Goal: Information Seeking & Learning: Learn about a topic

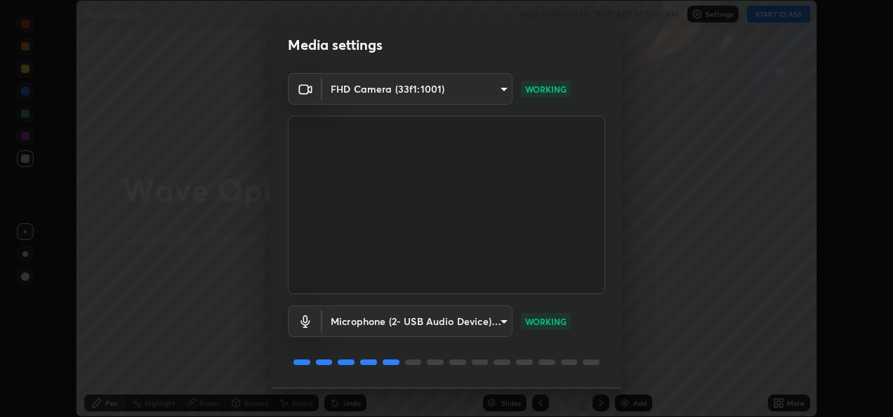
scroll to position [44, 0]
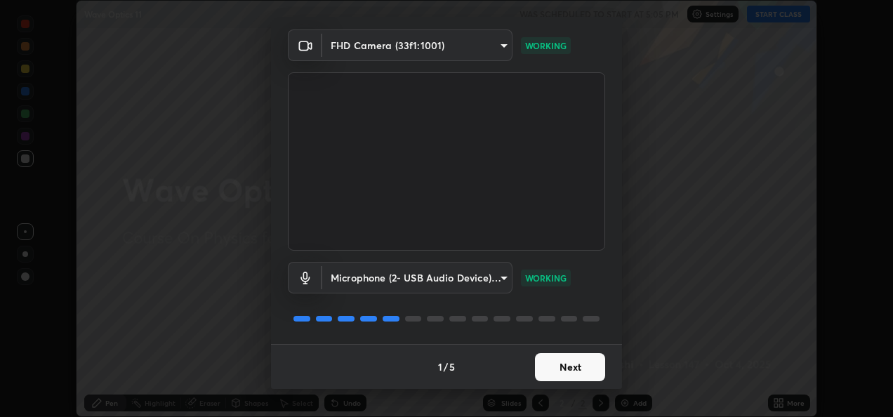
click at [557, 361] on button "Next" at bounding box center [570, 367] width 70 height 28
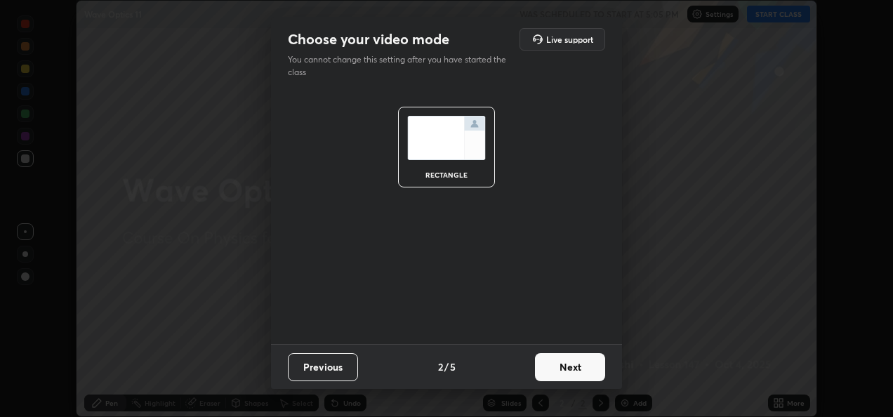
scroll to position [0, 0]
click at [556, 371] on button "Next" at bounding box center [570, 367] width 70 height 28
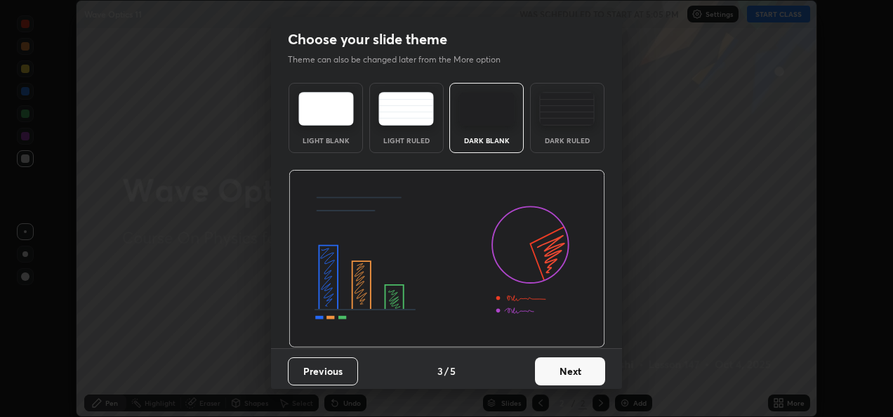
click at [556, 371] on button "Next" at bounding box center [570, 371] width 70 height 28
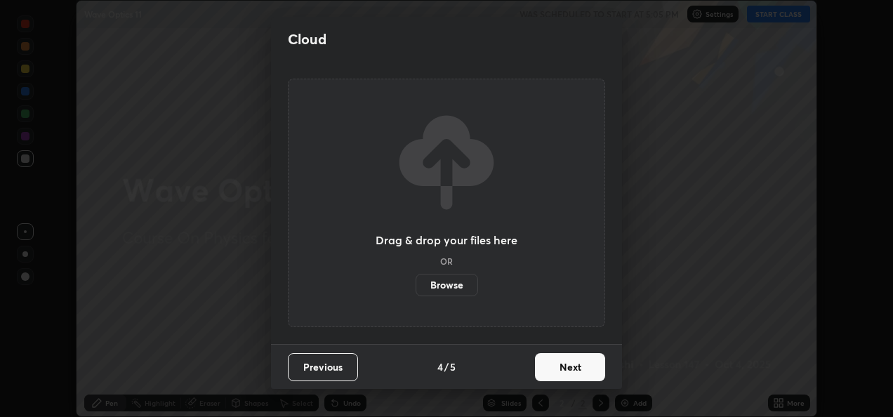
click at [556, 371] on button "Next" at bounding box center [570, 367] width 70 height 28
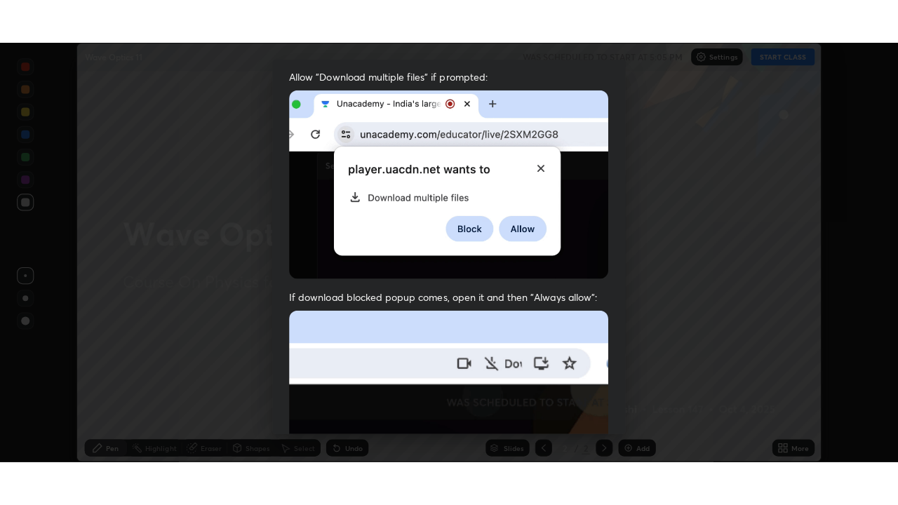
scroll to position [330, 0]
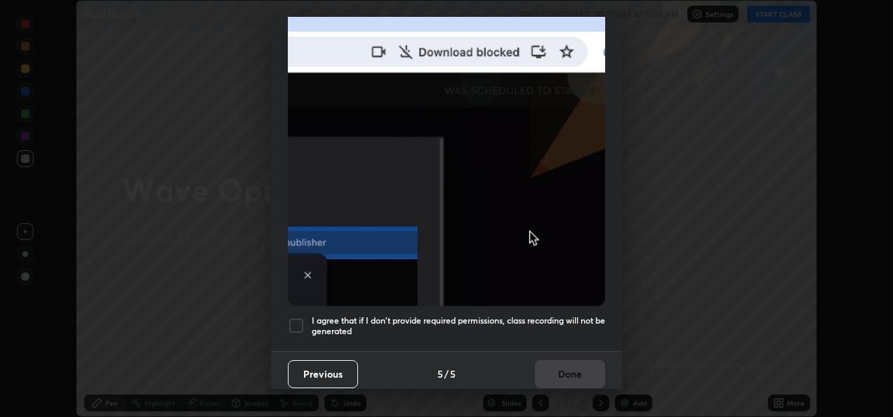
click at [306, 317] on div "I agree that if I don't provide required permissions, class recording will not …" at bounding box center [446, 325] width 317 height 17
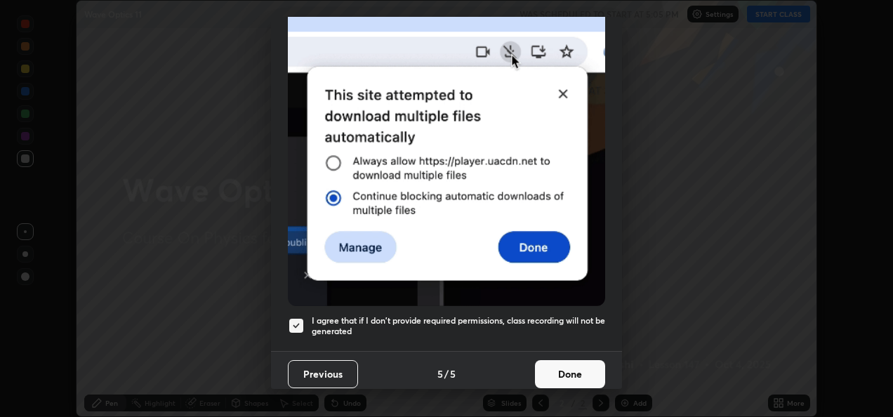
click at [567, 367] on button "Done" at bounding box center [570, 374] width 70 height 28
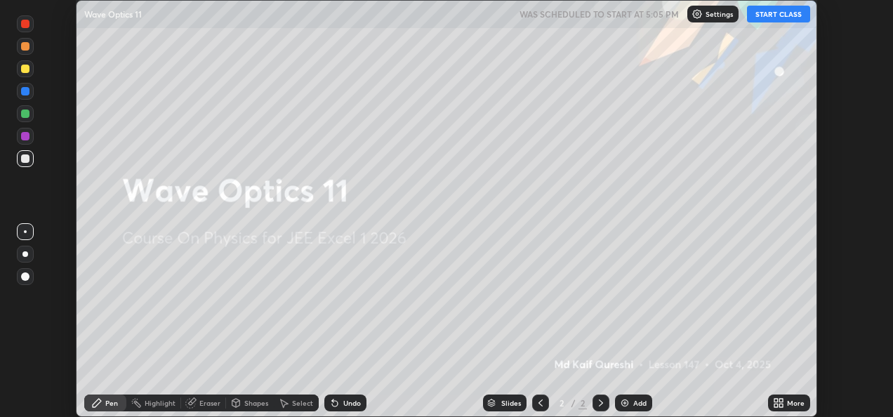
click at [786, 399] on div "More" at bounding box center [789, 402] width 42 height 17
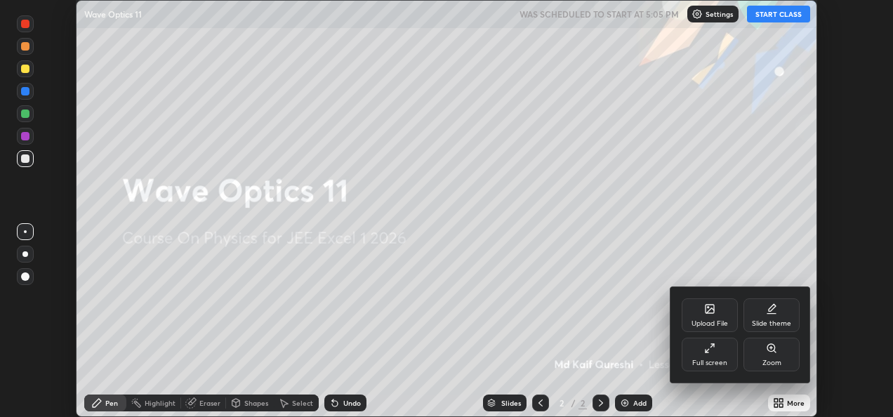
click at [724, 352] on div "Full screen" at bounding box center [709, 355] width 56 height 34
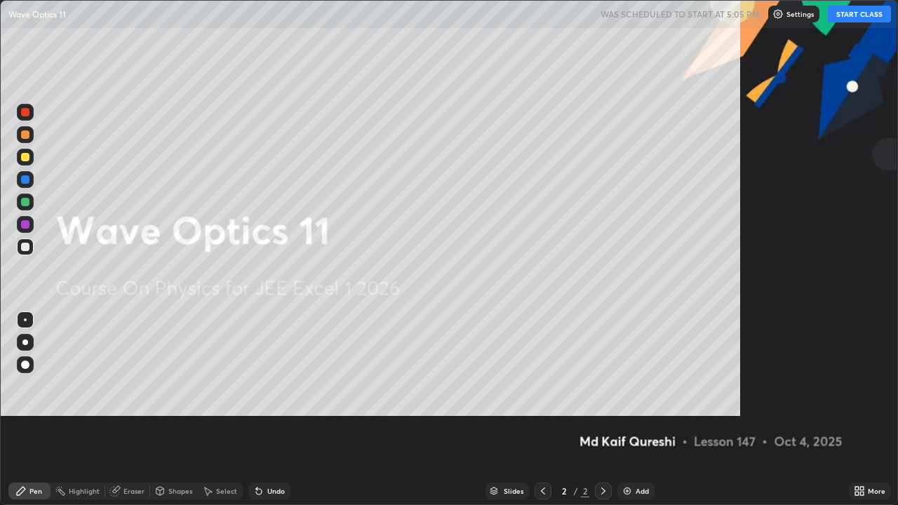
scroll to position [505, 898]
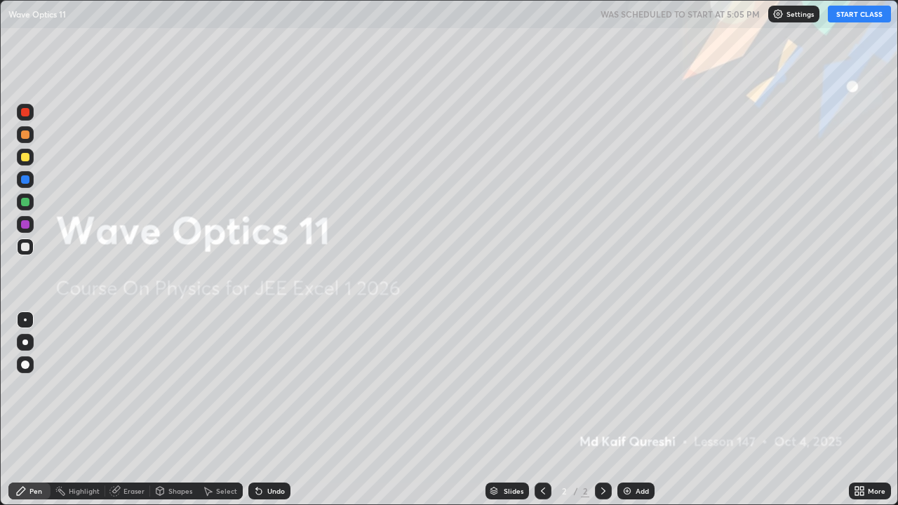
click at [868, 16] on button "START CLASS" at bounding box center [859, 14] width 63 height 17
click at [646, 416] on div "Add" at bounding box center [636, 491] width 37 height 17
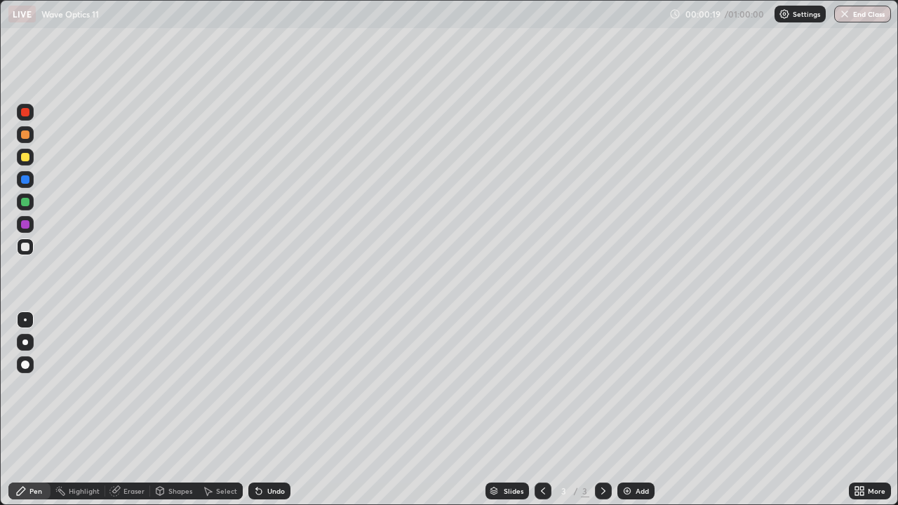
click at [27, 161] on div at bounding box center [25, 157] width 8 height 8
click at [33, 154] on div at bounding box center [25, 157] width 17 height 17
click at [29, 416] on div "Pen" at bounding box center [29, 491] width 42 height 17
click at [27, 247] on div at bounding box center [25, 247] width 8 height 8
click at [28, 157] on div at bounding box center [25, 157] width 8 height 8
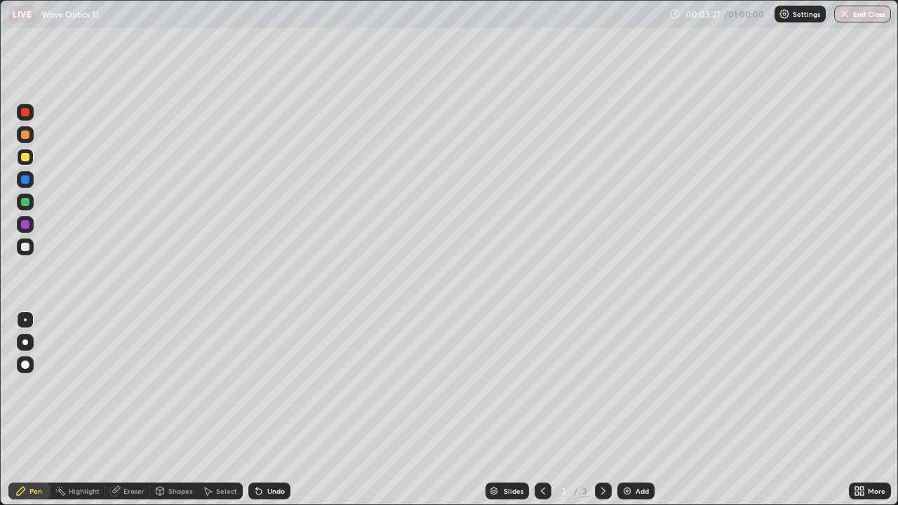
click at [28, 246] on div at bounding box center [25, 247] width 8 height 8
click at [27, 253] on div at bounding box center [25, 247] width 17 height 17
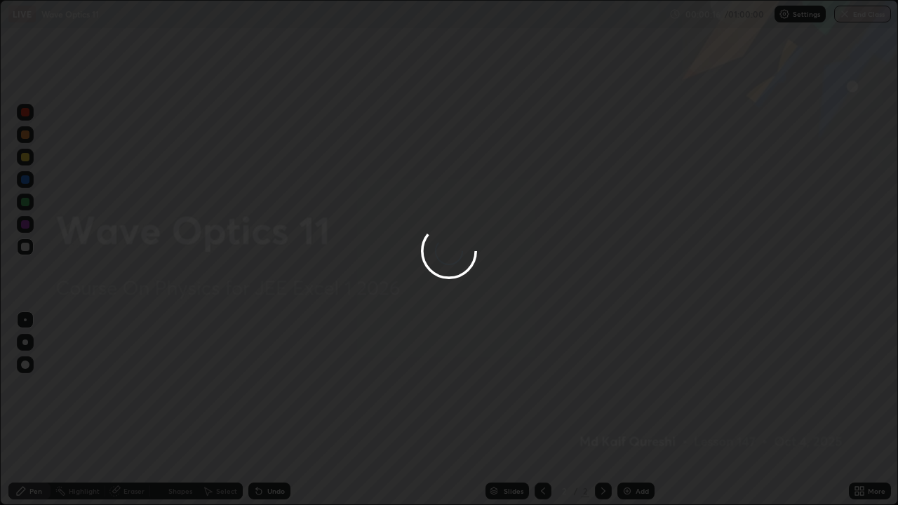
scroll to position [505, 898]
click at [551, 323] on div at bounding box center [449, 252] width 898 height 505
click at [618, 281] on div at bounding box center [449, 252] width 898 height 505
click at [772, 482] on div at bounding box center [449, 252] width 898 height 505
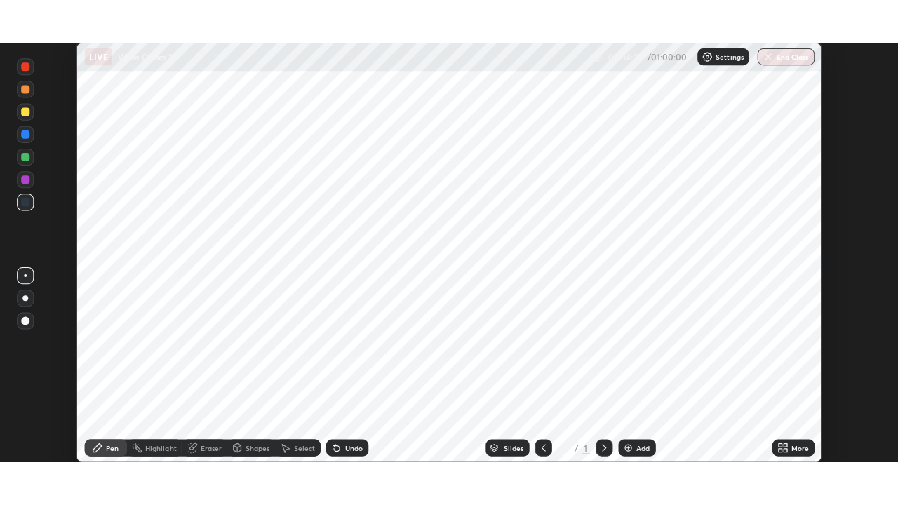
scroll to position [417, 893]
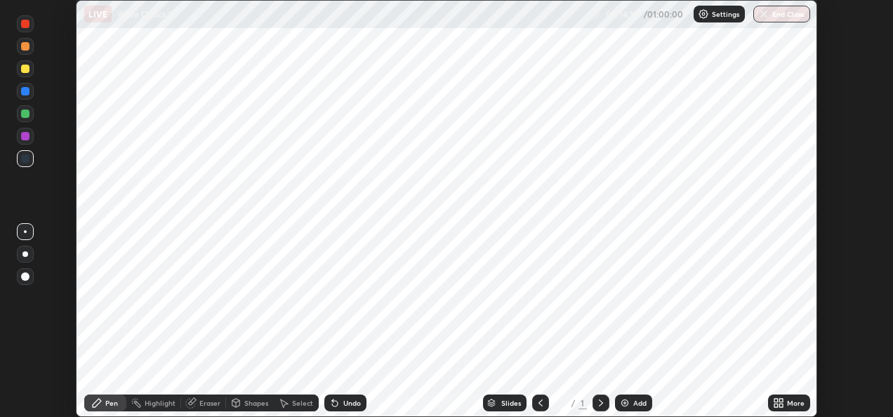
click at [775, 406] on icon at bounding box center [776, 405] width 4 height 4
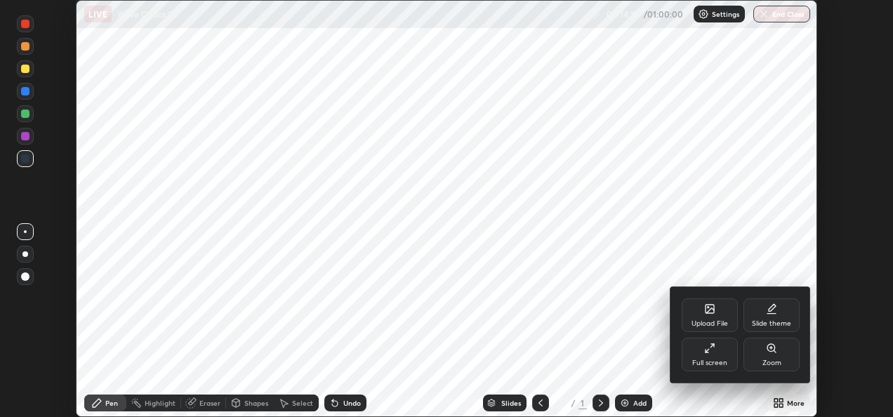
click at [709, 347] on icon at bounding box center [709, 347] width 11 height 11
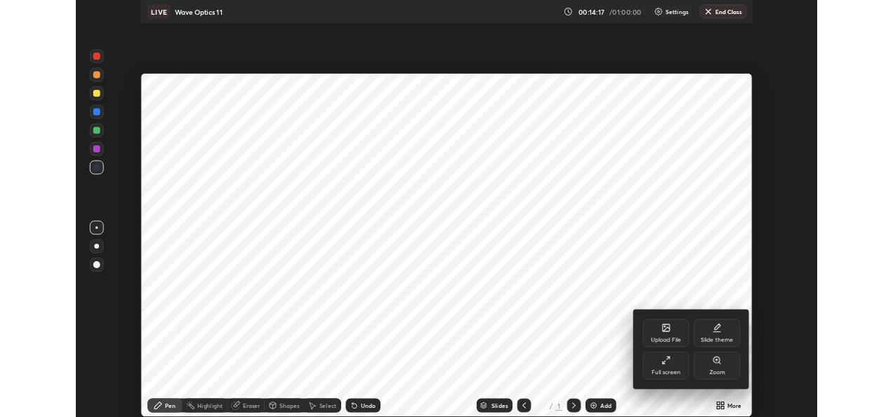
scroll to position [505, 898]
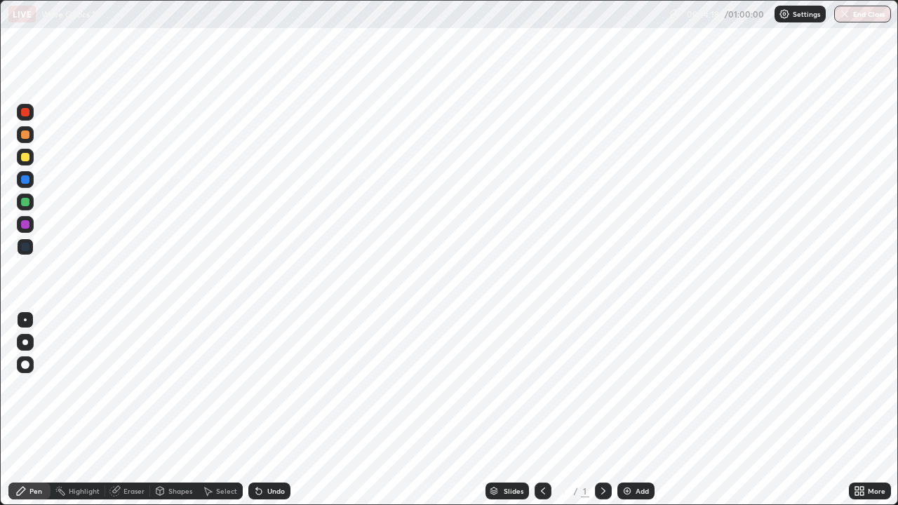
click at [622, 416] on img at bounding box center [627, 491] width 11 height 11
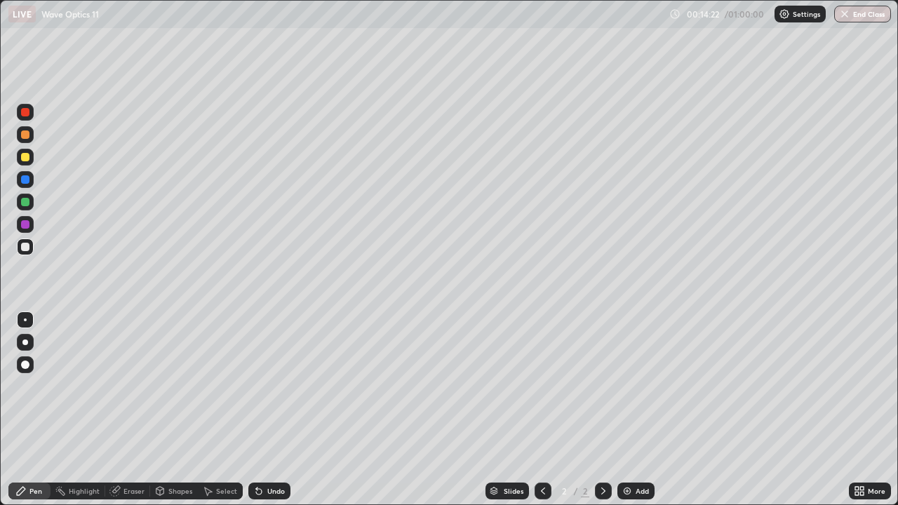
click at [535, 416] on div at bounding box center [543, 491] width 17 height 17
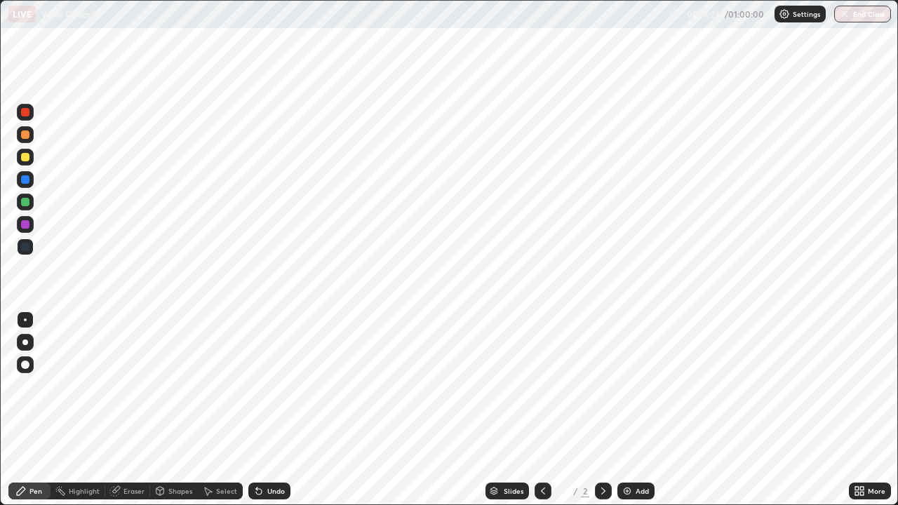
click at [595, 416] on div at bounding box center [603, 491] width 17 height 17
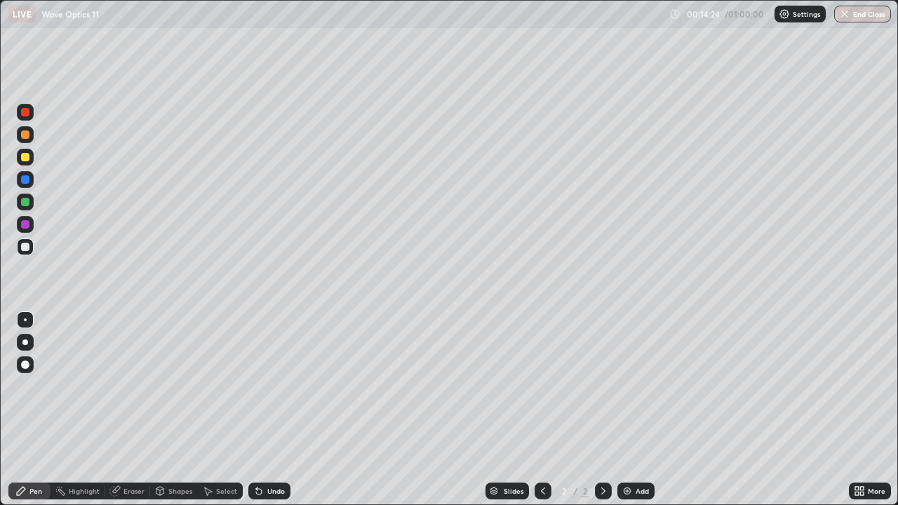
click at [602, 416] on icon at bounding box center [603, 491] width 11 height 11
click at [625, 416] on img at bounding box center [627, 491] width 11 height 11
click at [629, 416] on img at bounding box center [627, 491] width 11 height 11
click at [631, 416] on img at bounding box center [627, 491] width 11 height 11
click at [629, 416] on img at bounding box center [627, 491] width 11 height 11
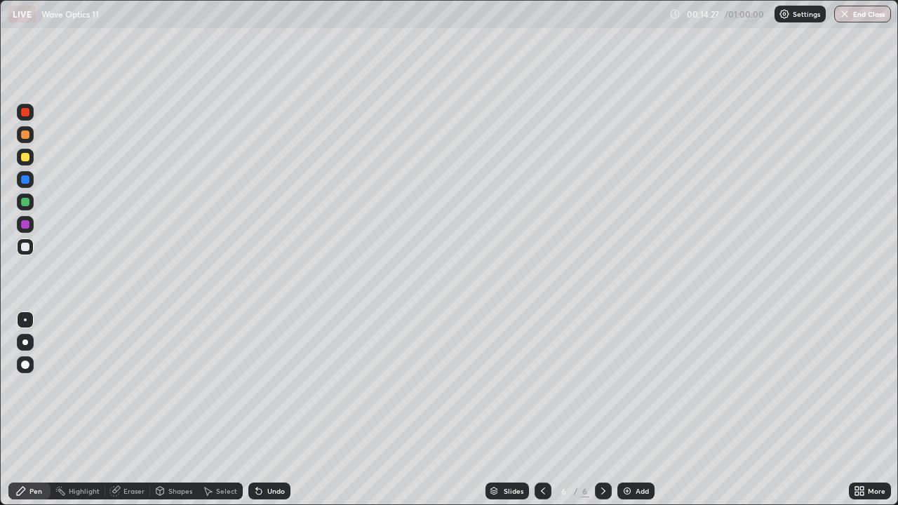
click at [629, 416] on img at bounding box center [627, 491] width 11 height 11
click at [541, 416] on icon at bounding box center [543, 491] width 4 height 7
click at [542, 416] on icon at bounding box center [543, 491] width 11 height 11
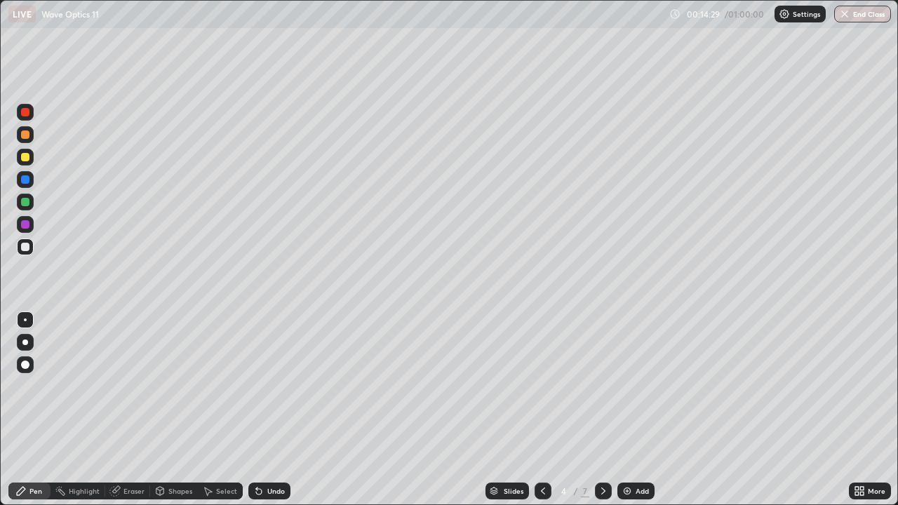
click at [542, 416] on icon at bounding box center [543, 491] width 11 height 11
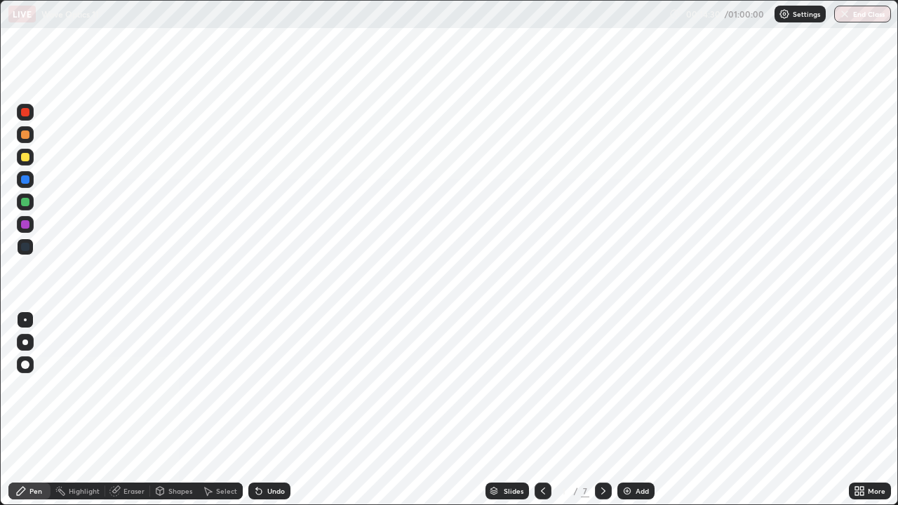
click at [542, 416] on icon at bounding box center [543, 491] width 11 height 11
click at [598, 416] on icon at bounding box center [603, 491] width 11 height 11
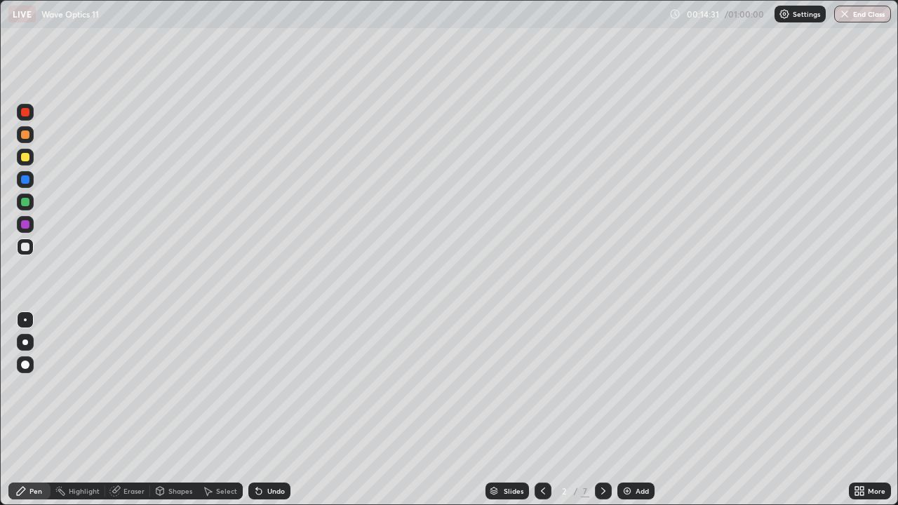
click at [602, 416] on icon at bounding box center [603, 491] width 11 height 11
click at [599, 416] on icon at bounding box center [603, 491] width 11 height 11
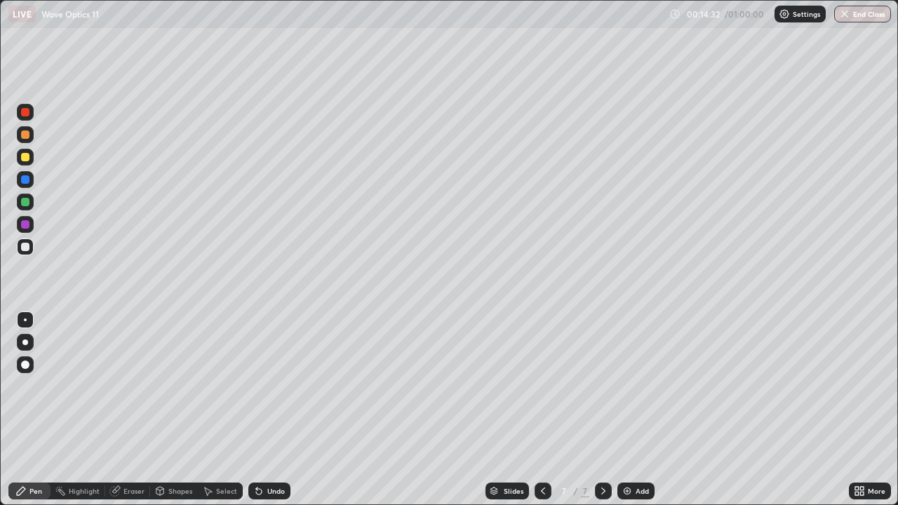
click at [599, 416] on icon at bounding box center [603, 491] width 11 height 11
click at [535, 416] on div at bounding box center [543, 491] width 17 height 17
click at [542, 416] on icon at bounding box center [543, 491] width 11 height 11
click at [542, 416] on icon at bounding box center [543, 491] width 4 height 7
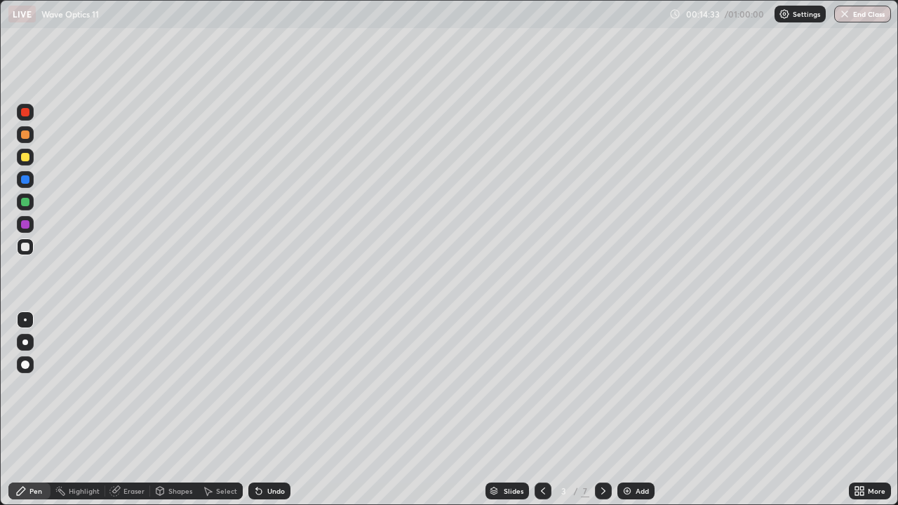
click at [540, 416] on icon at bounding box center [543, 491] width 11 height 11
click at [542, 416] on icon at bounding box center [543, 491] width 11 height 11
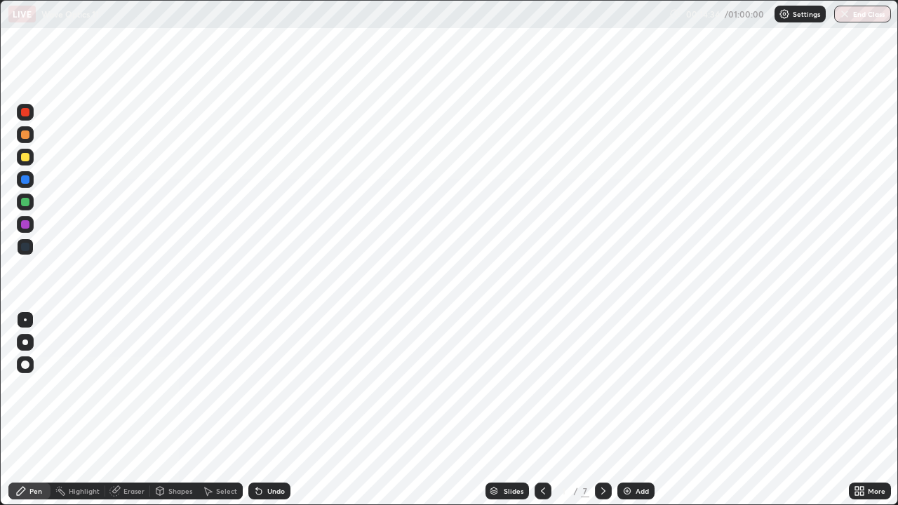
click at [595, 416] on div at bounding box center [603, 491] width 17 height 17
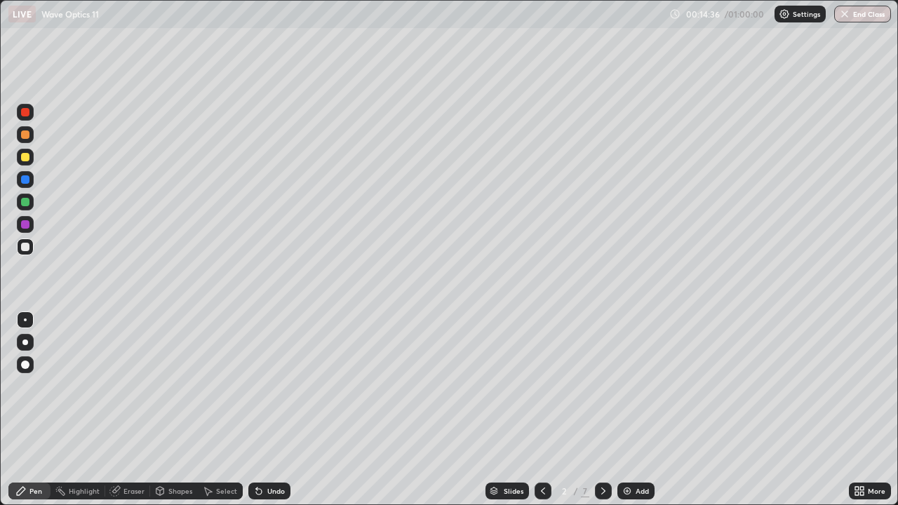
click at [19, 163] on div at bounding box center [25, 157] width 17 height 17
click at [27, 244] on div at bounding box center [25, 247] width 8 height 8
click at [273, 416] on div "Undo" at bounding box center [269, 491] width 42 height 17
click at [282, 416] on div "Undo" at bounding box center [276, 491] width 18 height 7
click at [595, 416] on div at bounding box center [603, 491] width 17 height 17
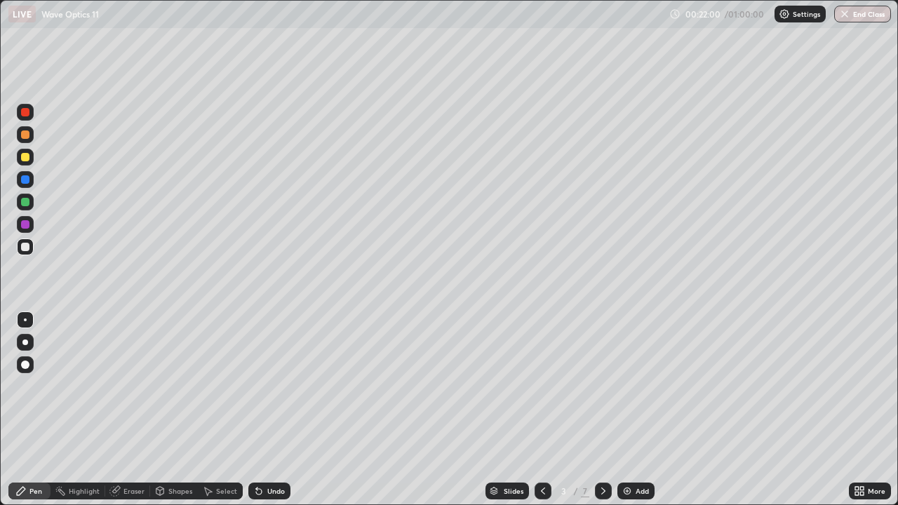
click at [22, 159] on div at bounding box center [25, 157] width 8 height 8
click at [27, 243] on div at bounding box center [25, 247] width 8 height 8
click at [25, 159] on div at bounding box center [25, 157] width 8 height 8
click at [28, 248] on div at bounding box center [25, 247] width 8 height 8
click at [169, 416] on div "Shapes" at bounding box center [180, 491] width 24 height 7
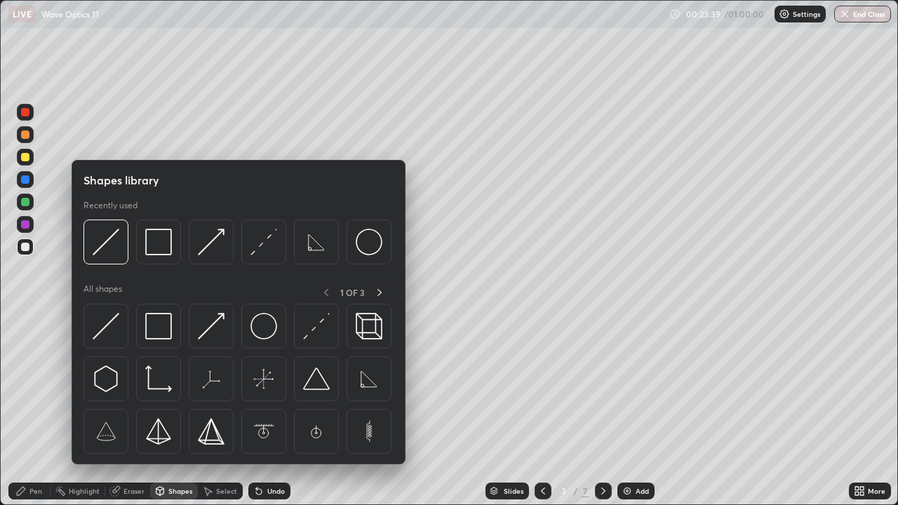
click at [208, 249] on img at bounding box center [211, 242] width 27 height 27
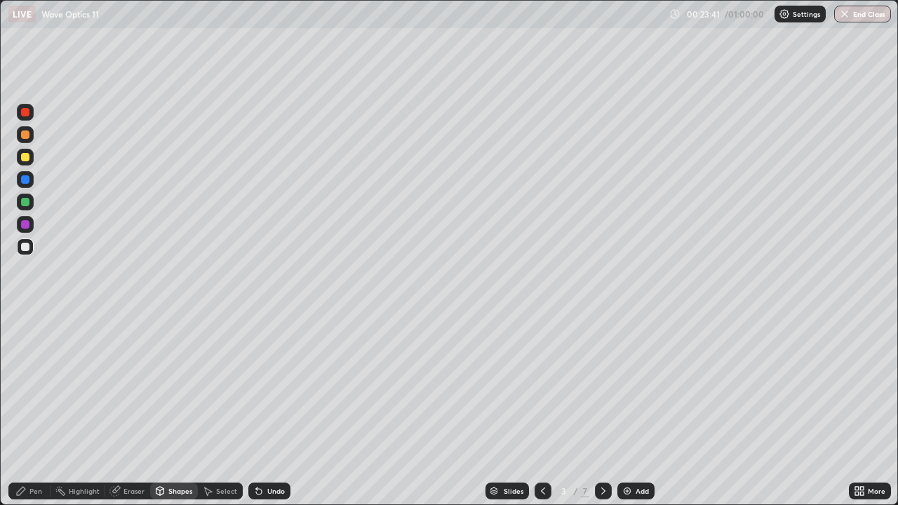
click at [171, 416] on div "Shapes" at bounding box center [174, 491] width 48 height 17
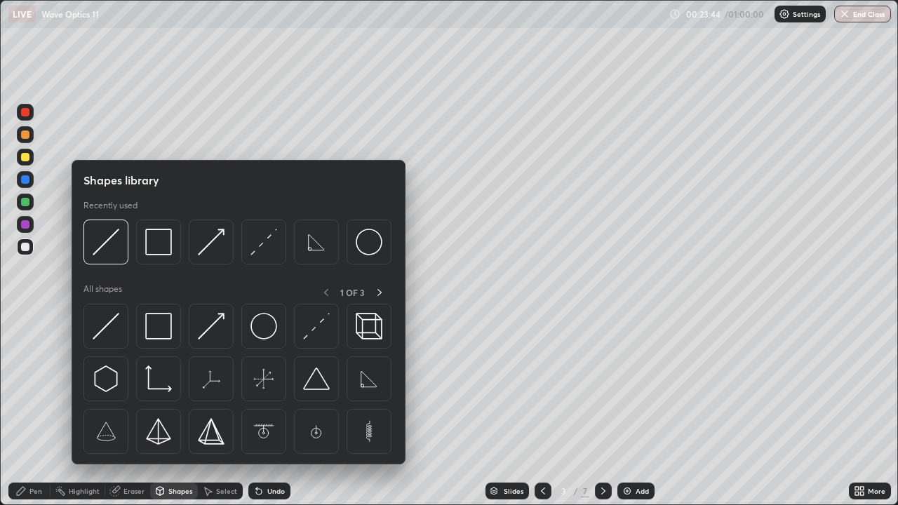
click at [107, 333] on img at bounding box center [106, 326] width 27 height 27
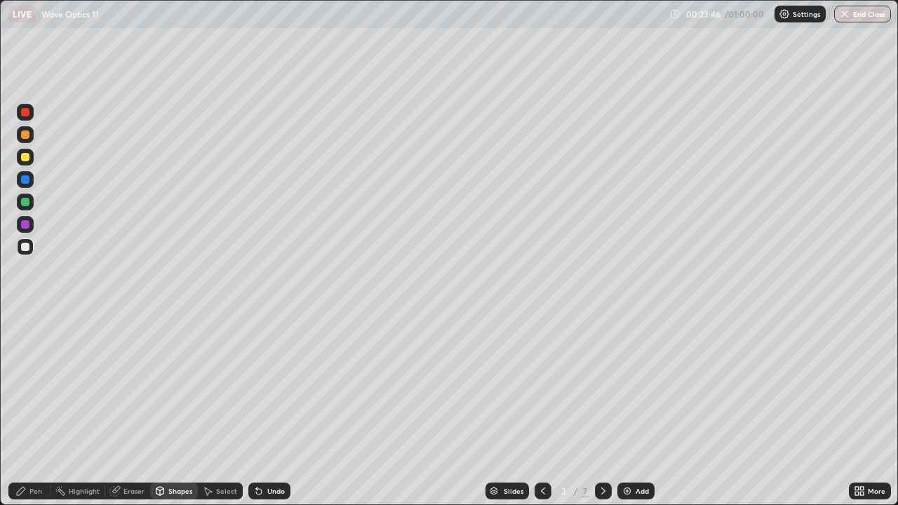
click at [27, 248] on div at bounding box center [25, 247] width 8 height 8
click at [259, 416] on icon at bounding box center [259, 492] width 6 height 6
click at [33, 416] on div "Pen" at bounding box center [35, 491] width 13 height 7
click at [185, 416] on div "Shapes" at bounding box center [174, 491] width 48 height 17
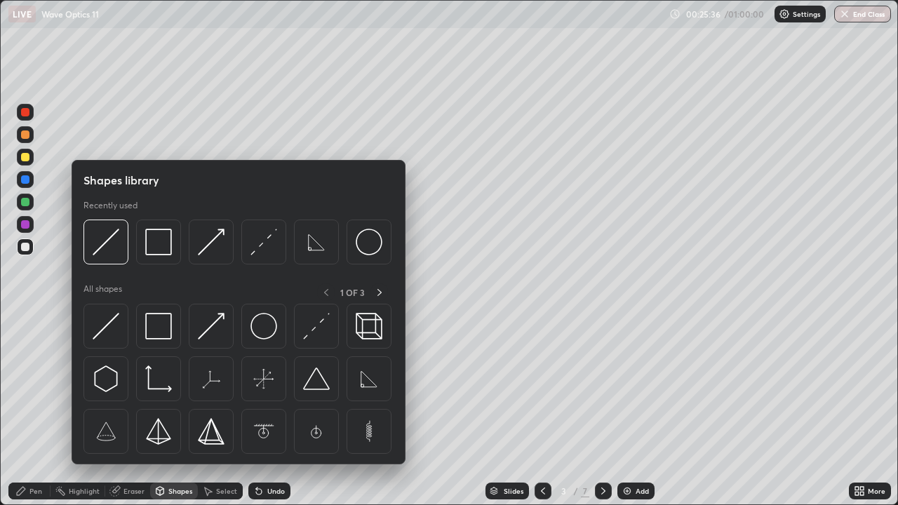
click at [168, 328] on img at bounding box center [158, 326] width 27 height 27
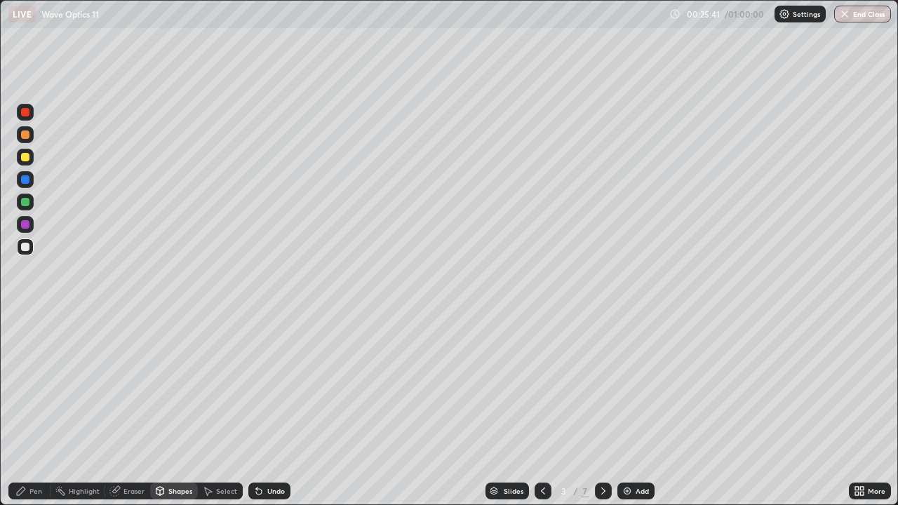
click at [160, 416] on icon at bounding box center [160, 493] width 0 height 5
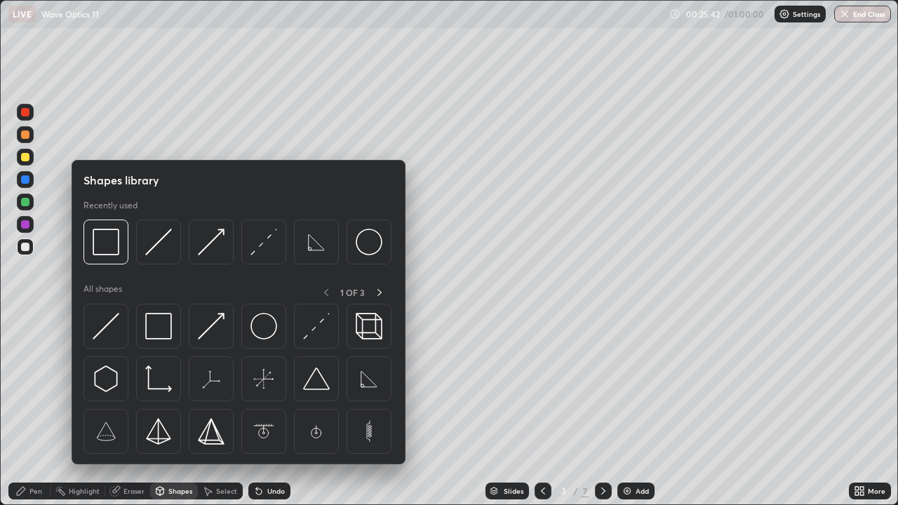
click at [147, 255] on img at bounding box center [158, 242] width 27 height 27
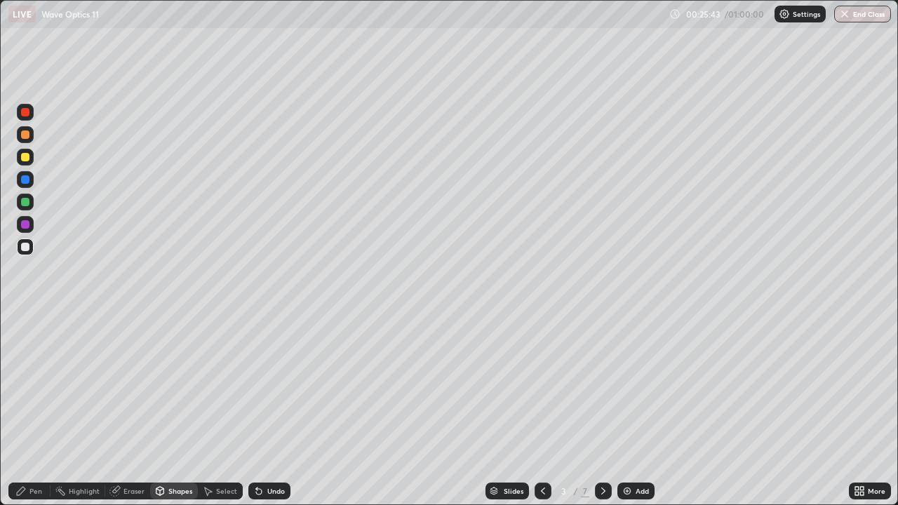
click at [21, 243] on div at bounding box center [25, 247] width 8 height 8
click at [36, 416] on div "Pen" at bounding box center [29, 491] width 42 height 17
click at [27, 249] on div at bounding box center [25, 247] width 8 height 8
click at [23, 158] on div at bounding box center [25, 157] width 8 height 8
click at [26, 161] on div at bounding box center [25, 157] width 8 height 8
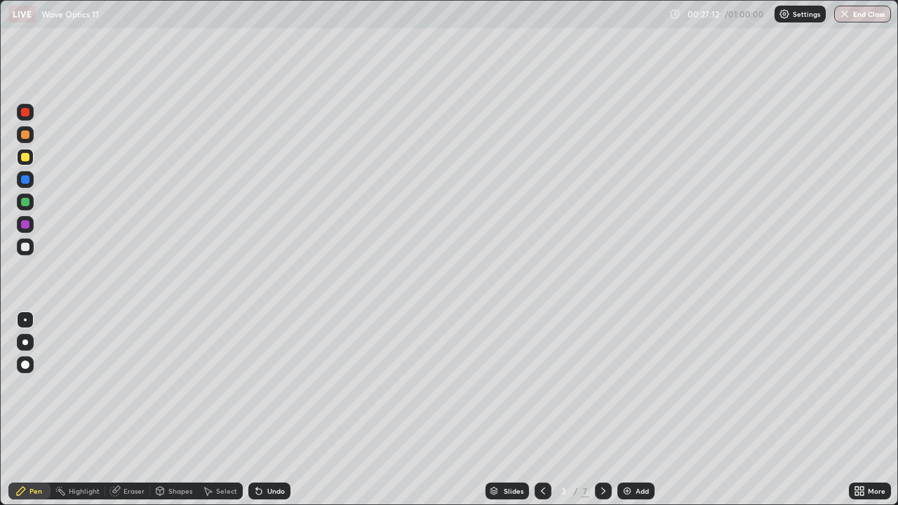
click at [263, 416] on div "Undo" at bounding box center [269, 491] width 42 height 17
click at [166, 416] on div "Shapes" at bounding box center [174, 491] width 48 height 17
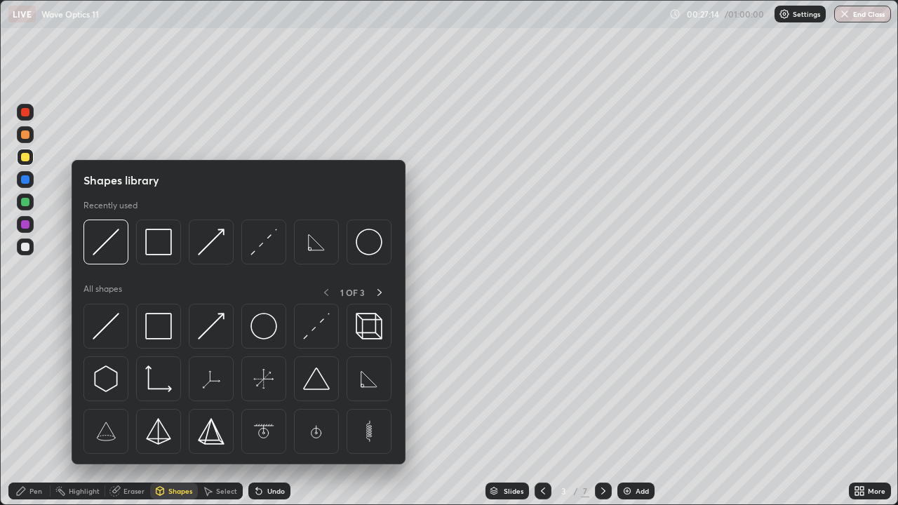
click at [112, 251] on img at bounding box center [106, 242] width 27 height 27
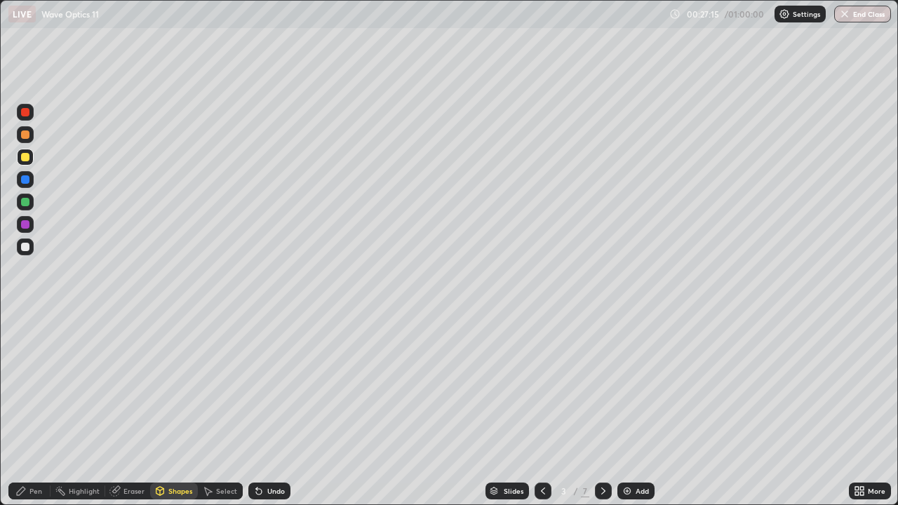
click at [25, 160] on div at bounding box center [25, 157] width 8 height 8
click at [39, 416] on div "Pen" at bounding box center [35, 491] width 13 height 7
click at [22, 249] on div at bounding box center [25, 247] width 8 height 8
click at [29, 251] on div at bounding box center [25, 247] width 17 height 17
click at [174, 416] on div "Shapes" at bounding box center [180, 491] width 24 height 7
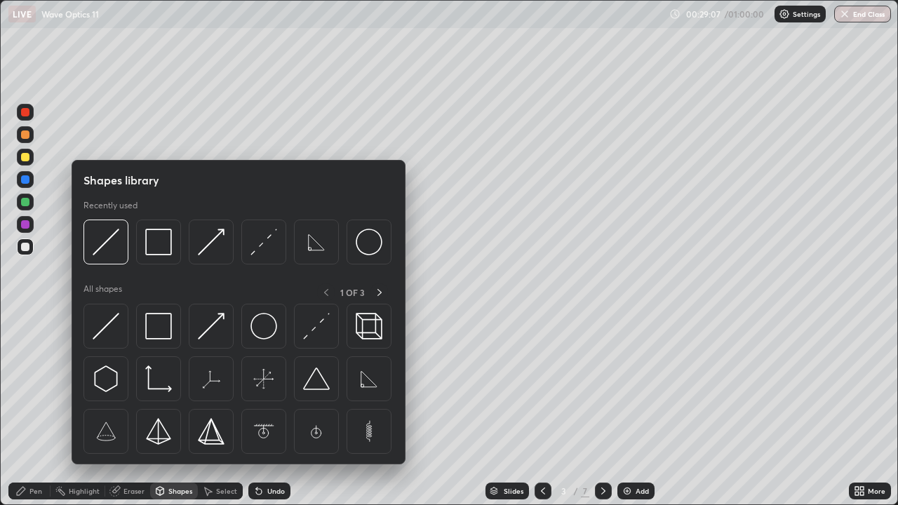
click at [103, 250] on img at bounding box center [106, 242] width 27 height 27
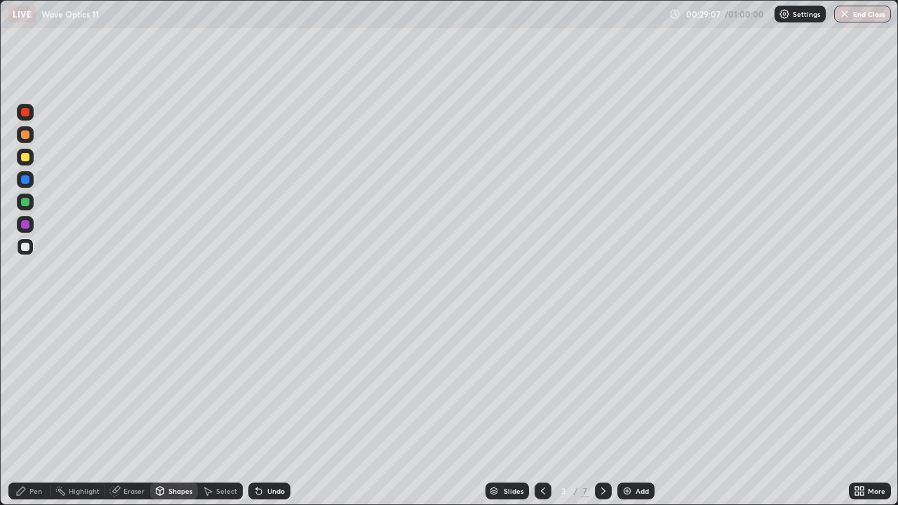
click at [26, 157] on div at bounding box center [25, 157] width 8 height 8
click at [41, 416] on div "Pen" at bounding box center [35, 491] width 13 height 7
click at [600, 416] on icon at bounding box center [603, 491] width 11 height 11
click at [125, 416] on div "Eraser" at bounding box center [127, 491] width 45 height 17
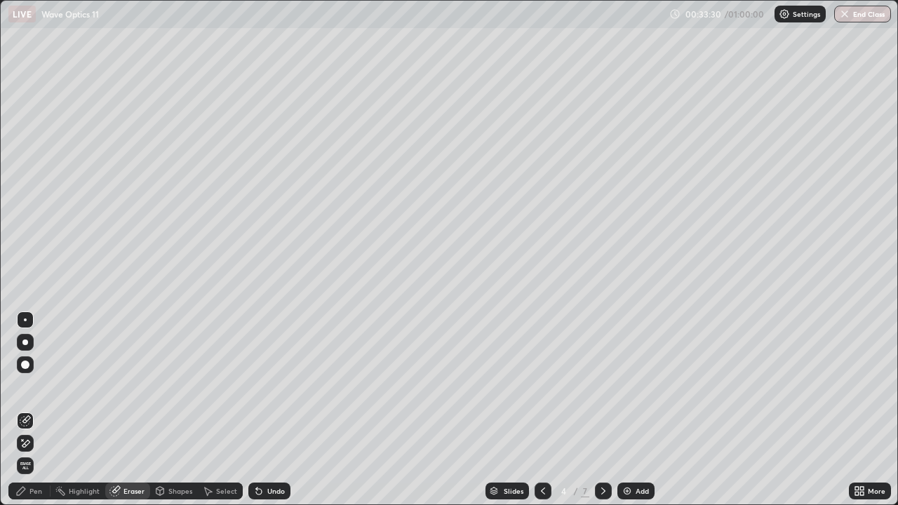
click at [174, 416] on div "Shapes" at bounding box center [174, 491] width 48 height 17
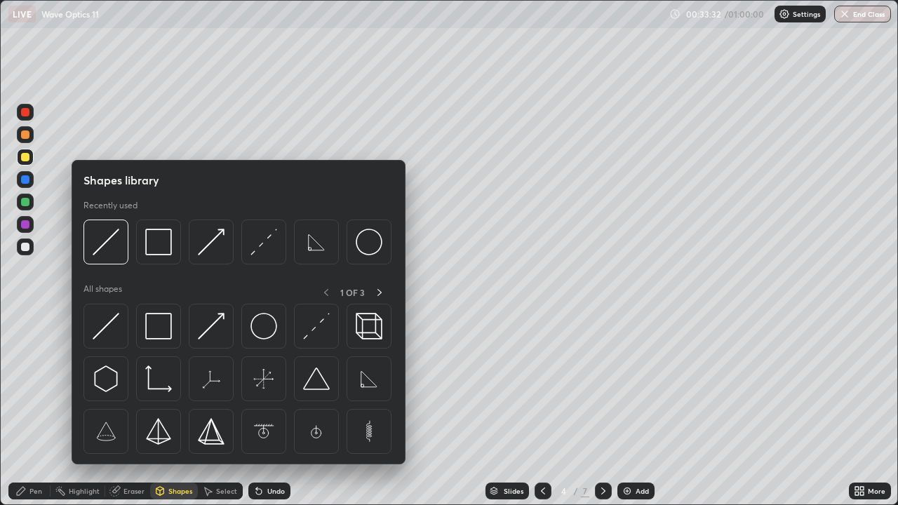
click at [208, 246] on img at bounding box center [211, 242] width 27 height 27
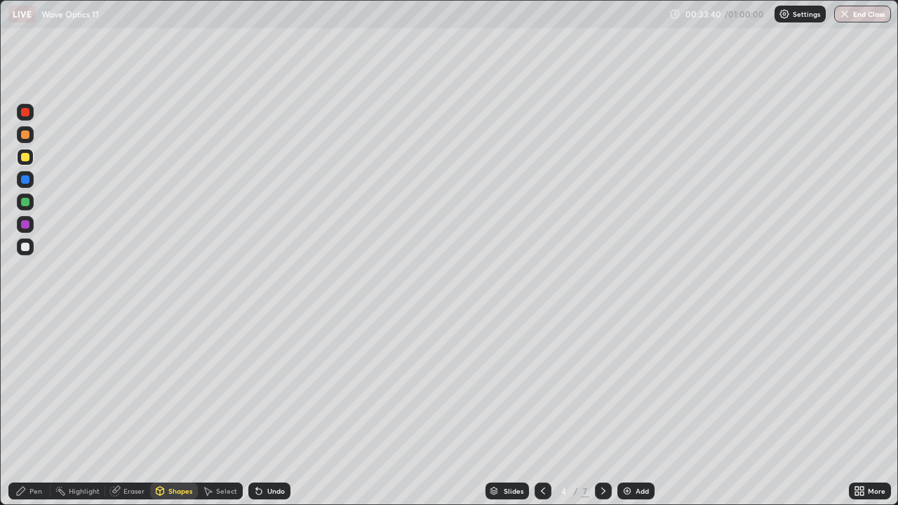
click at [166, 416] on div "Shapes" at bounding box center [174, 491] width 48 height 17
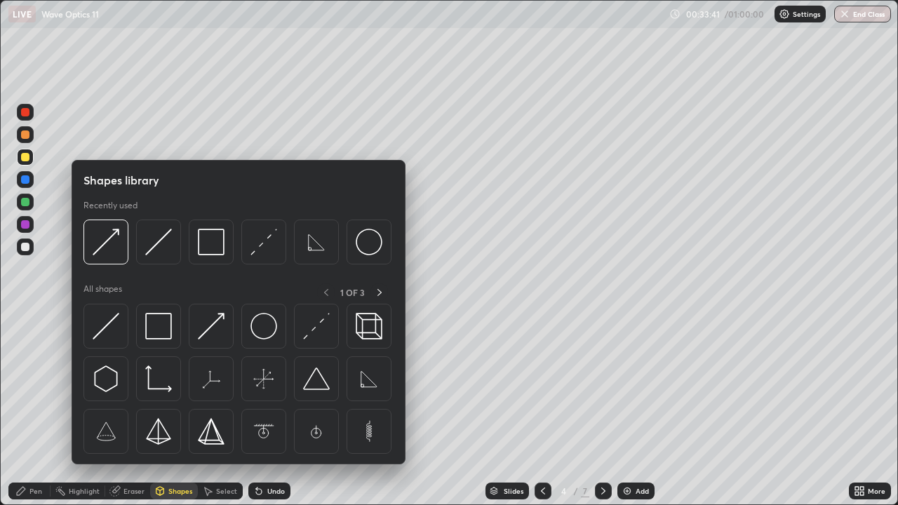
click at [154, 246] on img at bounding box center [158, 242] width 27 height 27
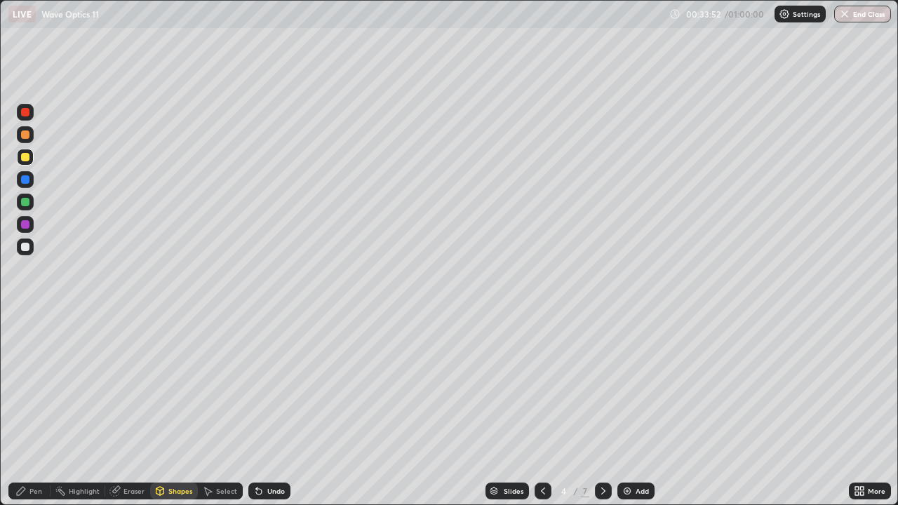
click at [34, 416] on div "Pen" at bounding box center [35, 491] width 13 height 7
click at [23, 250] on div at bounding box center [25, 247] width 8 height 8
click at [29, 248] on div at bounding box center [25, 247] width 8 height 8
click at [113, 416] on icon at bounding box center [114, 491] width 9 height 9
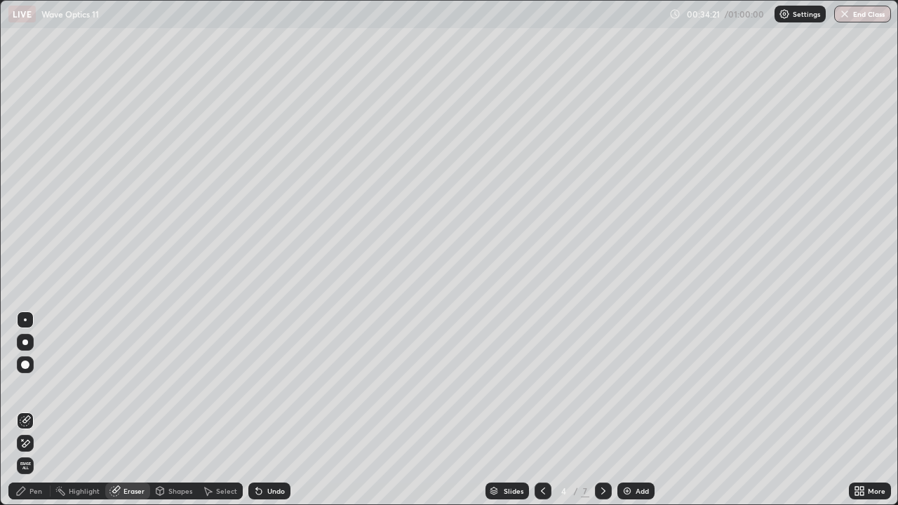
click at [169, 416] on div "Shapes" at bounding box center [180, 491] width 24 height 7
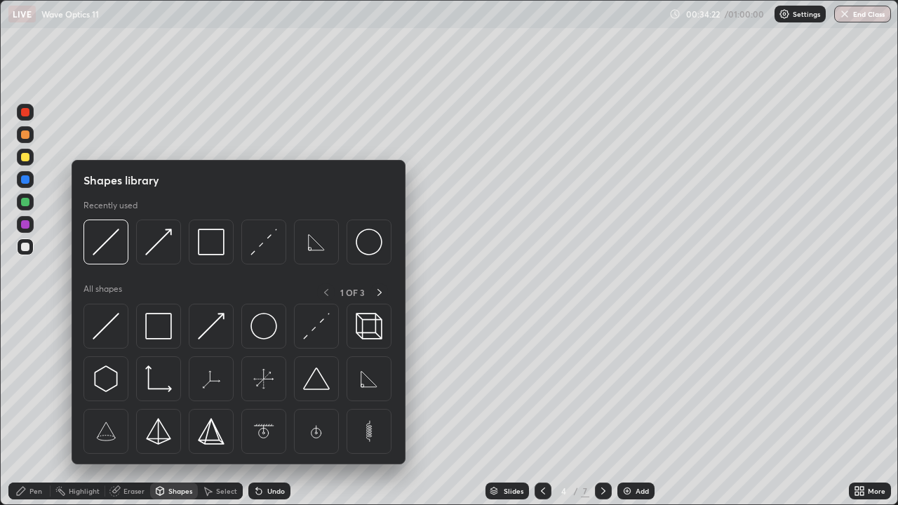
click at [208, 327] on img at bounding box center [211, 326] width 27 height 27
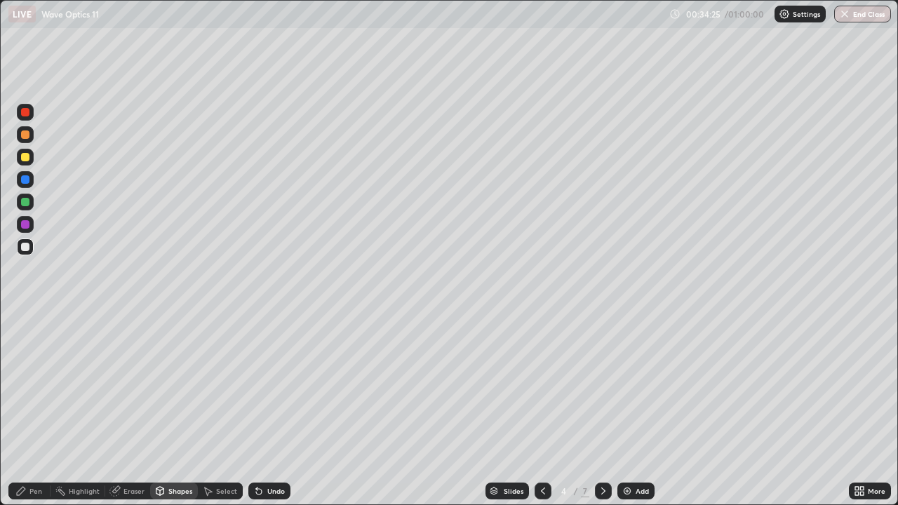
click at [269, 416] on div "Undo" at bounding box center [276, 491] width 18 height 7
click at [159, 416] on icon at bounding box center [160, 490] width 8 height 2
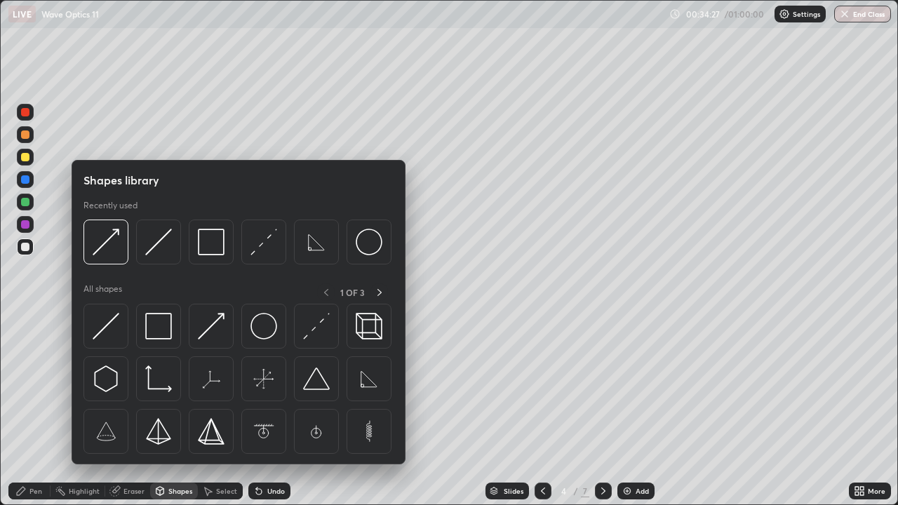
click at [24, 159] on div at bounding box center [25, 157] width 8 height 8
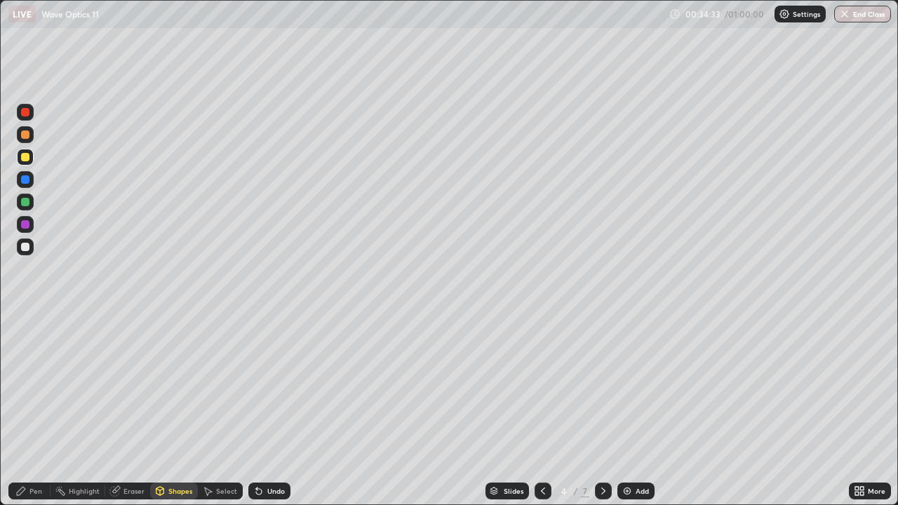
click at [164, 416] on icon at bounding box center [159, 491] width 11 height 11
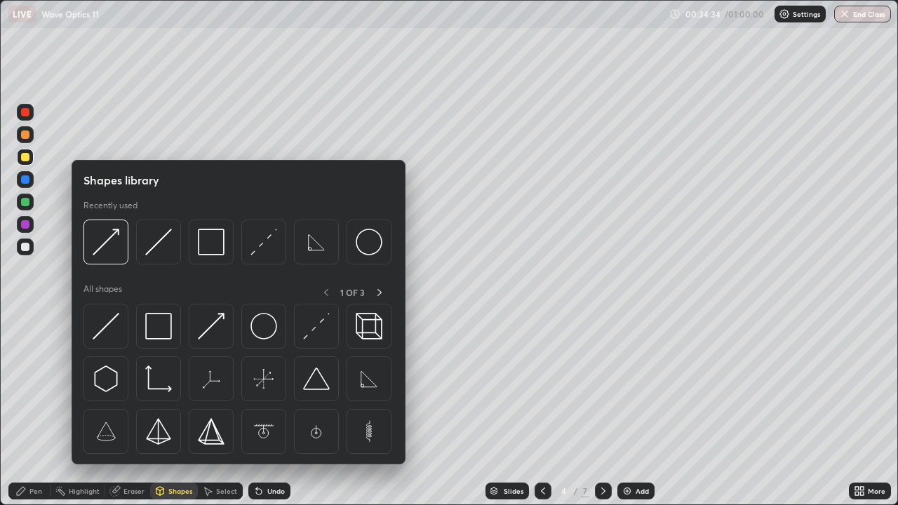
click at [105, 338] on img at bounding box center [106, 326] width 27 height 27
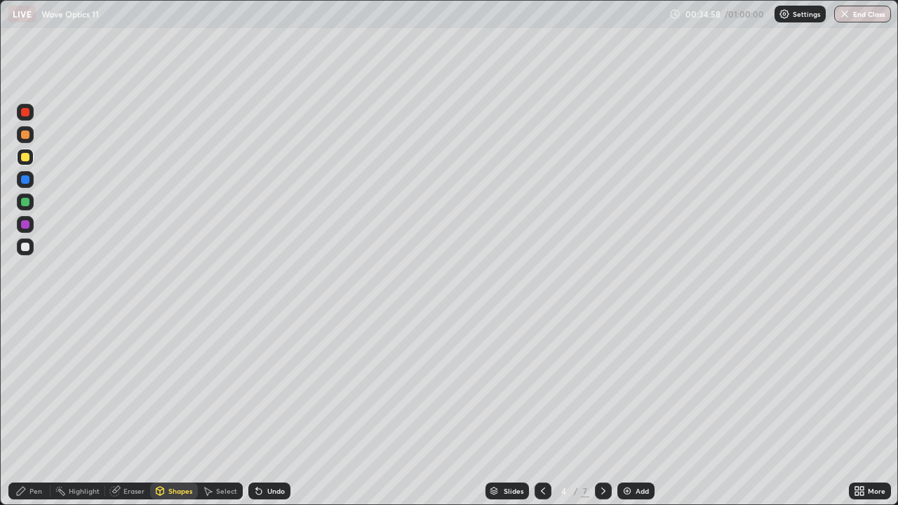
click at [30, 416] on div "Pen" at bounding box center [35, 491] width 13 height 7
click at [174, 416] on div "Shapes" at bounding box center [174, 491] width 48 height 17
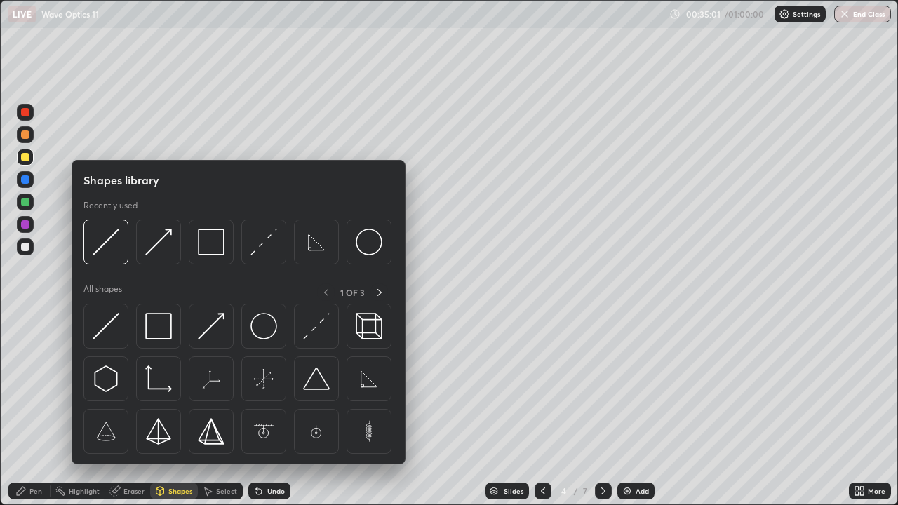
click at [155, 247] on img at bounding box center [158, 242] width 27 height 27
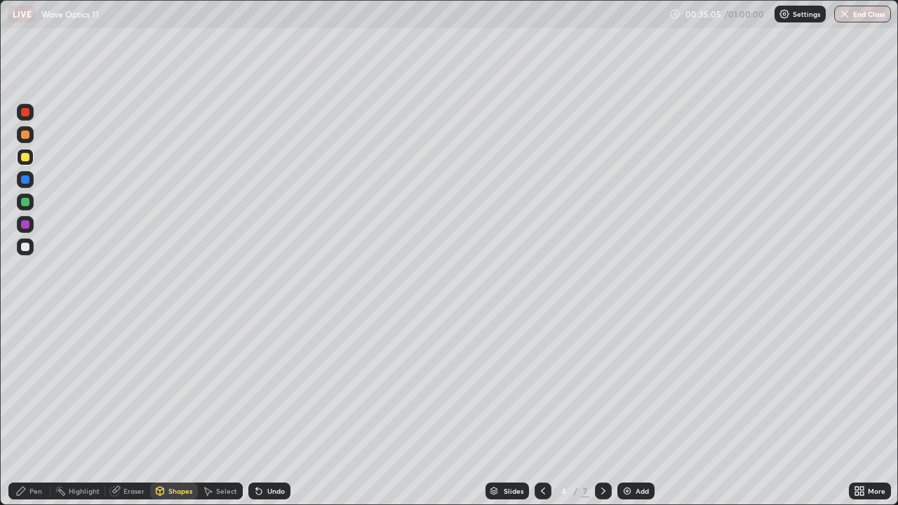
click at [34, 416] on div "Pen" at bounding box center [29, 491] width 42 height 17
click at [25, 247] on div at bounding box center [25, 247] width 8 height 8
click at [169, 416] on div "Shapes" at bounding box center [174, 491] width 48 height 17
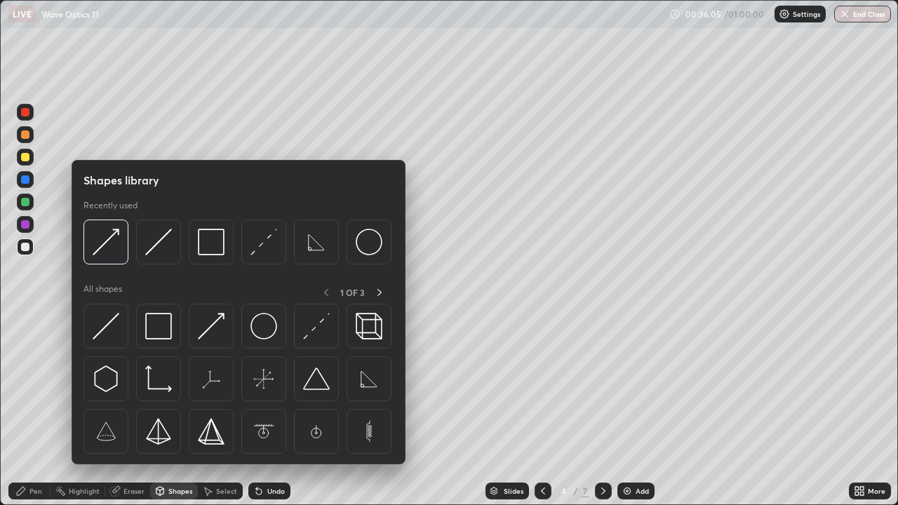
click at [152, 248] on img at bounding box center [158, 242] width 27 height 27
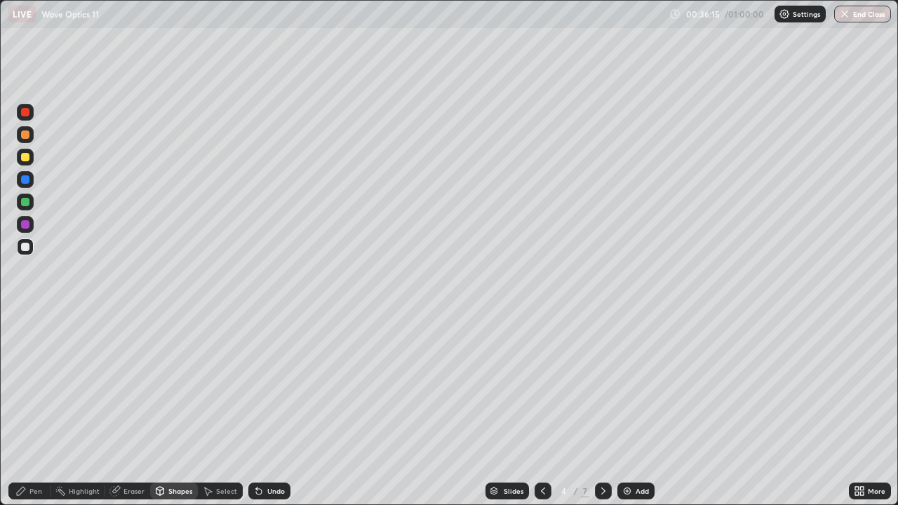
click at [27, 416] on div "Pen" at bounding box center [29, 491] width 42 height 17
click at [23, 154] on div at bounding box center [25, 157] width 8 height 8
click at [27, 251] on div at bounding box center [25, 247] width 8 height 8
click at [30, 156] on div at bounding box center [25, 157] width 17 height 17
click at [268, 416] on div "Undo" at bounding box center [269, 491] width 42 height 17
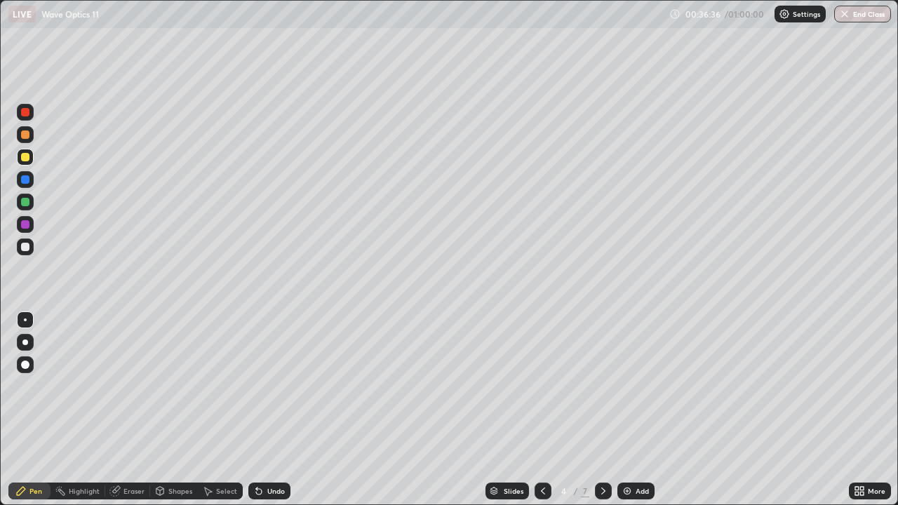
click at [267, 416] on div "Undo" at bounding box center [276, 491] width 18 height 7
click at [595, 416] on div at bounding box center [603, 491] width 17 height 17
click at [262, 416] on div "Undo" at bounding box center [269, 491] width 42 height 17
click at [257, 416] on icon at bounding box center [259, 492] width 6 height 6
click at [164, 416] on icon at bounding box center [159, 491] width 11 height 11
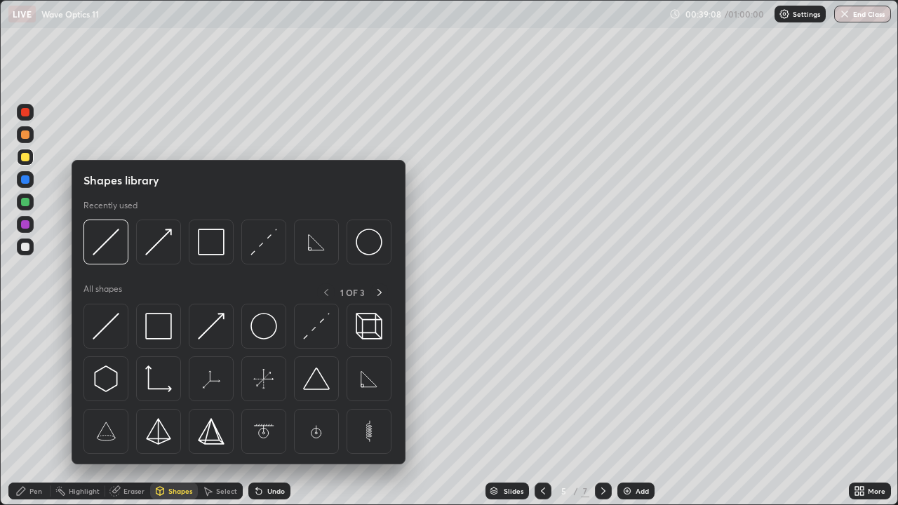
click at [159, 246] on img at bounding box center [158, 242] width 27 height 27
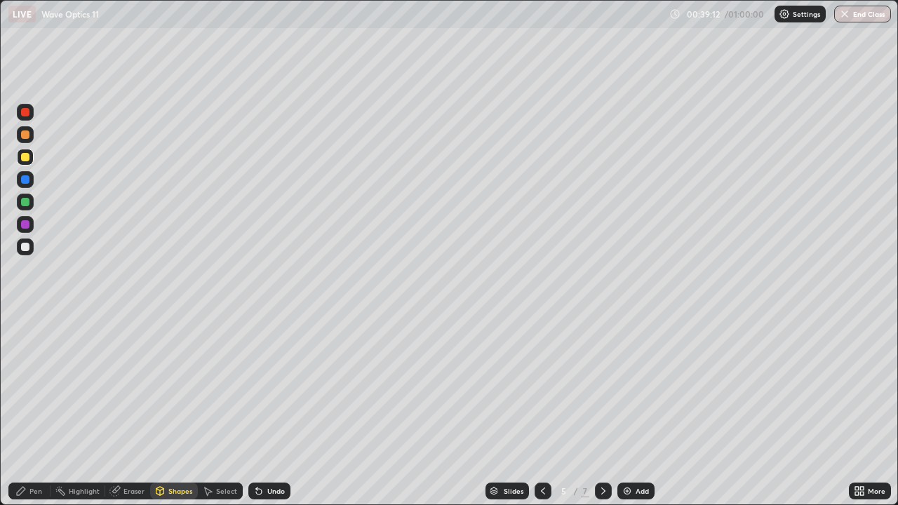
click at [165, 416] on div "Shapes" at bounding box center [174, 491] width 48 height 17
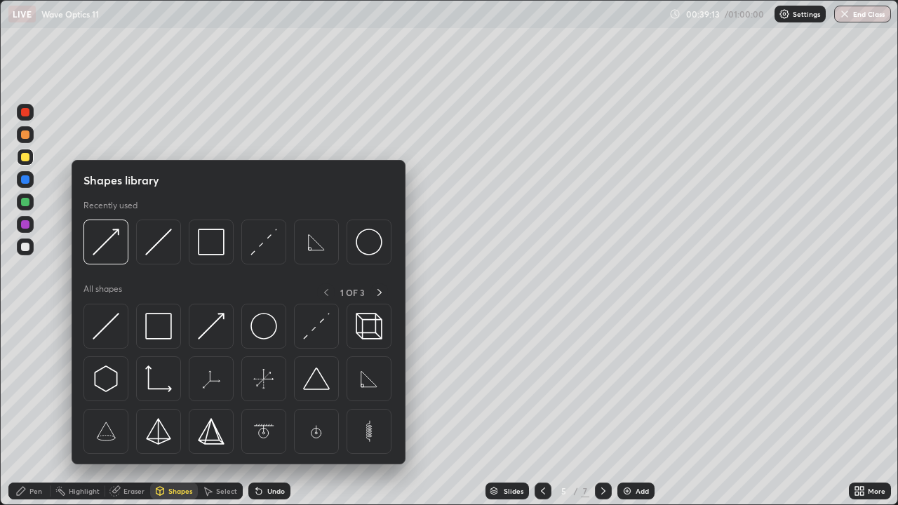
click at [106, 333] on img at bounding box center [106, 326] width 27 height 27
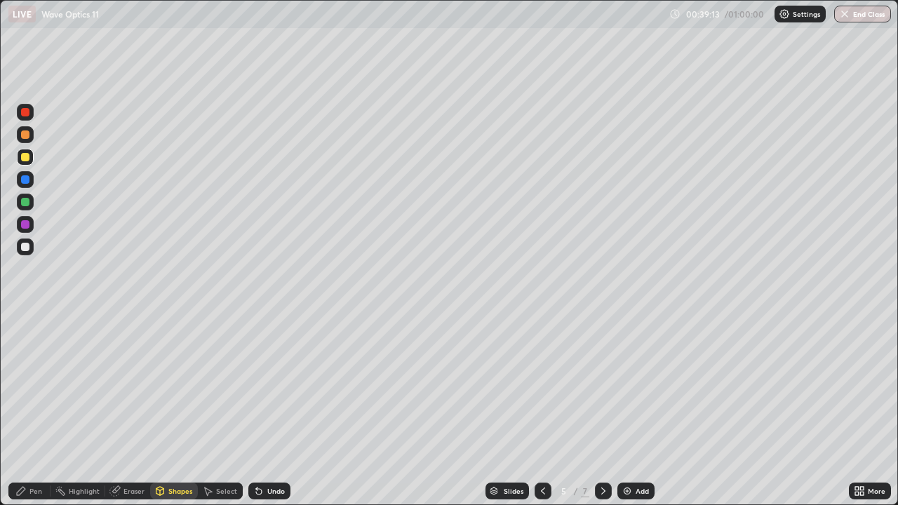
click at [25, 248] on div at bounding box center [25, 247] width 8 height 8
click at [25, 158] on div at bounding box center [25, 157] width 8 height 8
click at [38, 416] on div "Pen" at bounding box center [29, 491] width 42 height 17
click at [22, 253] on div at bounding box center [25, 247] width 17 height 17
click at [175, 416] on div "Shapes" at bounding box center [180, 491] width 24 height 7
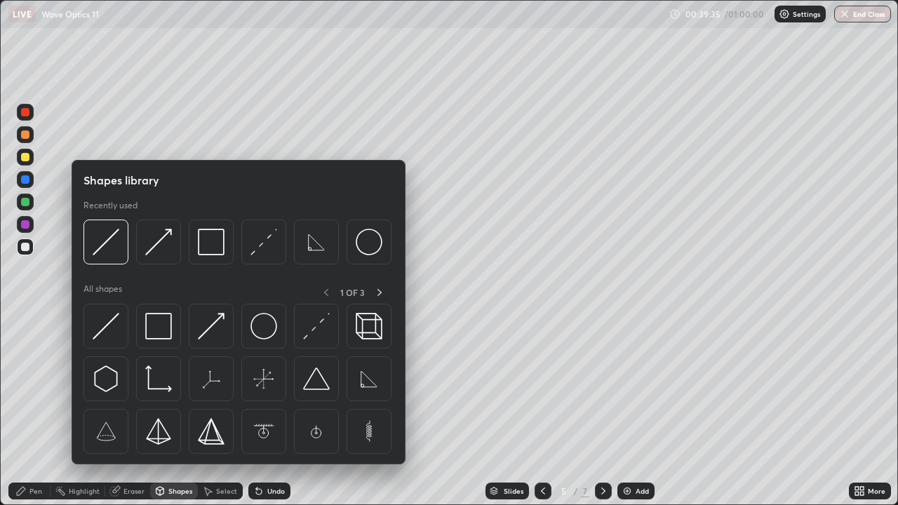
click at [24, 157] on div at bounding box center [25, 157] width 8 height 8
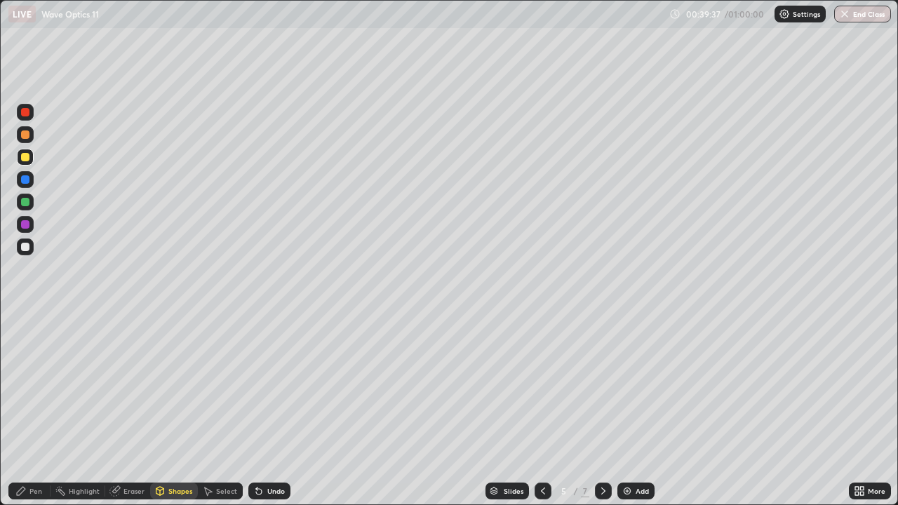
click at [172, 416] on div "Shapes" at bounding box center [180, 491] width 24 height 7
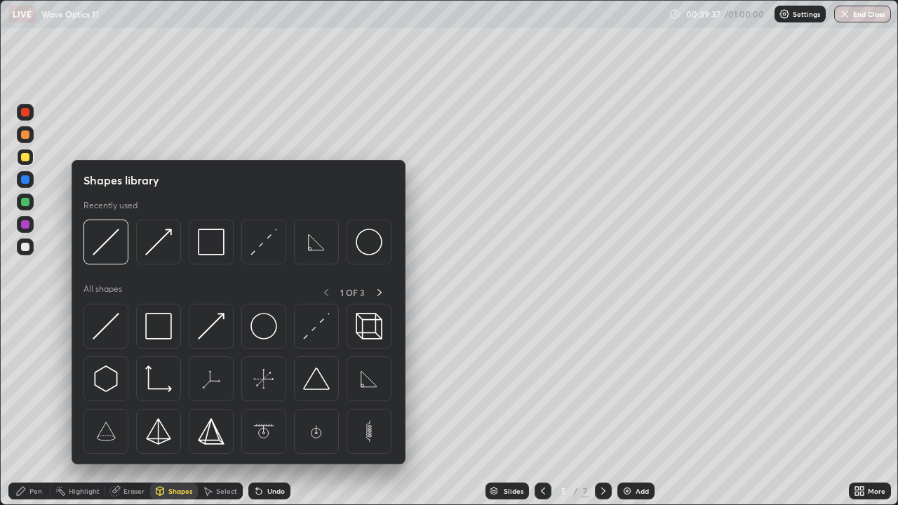
click at [114, 322] on img at bounding box center [106, 326] width 27 height 27
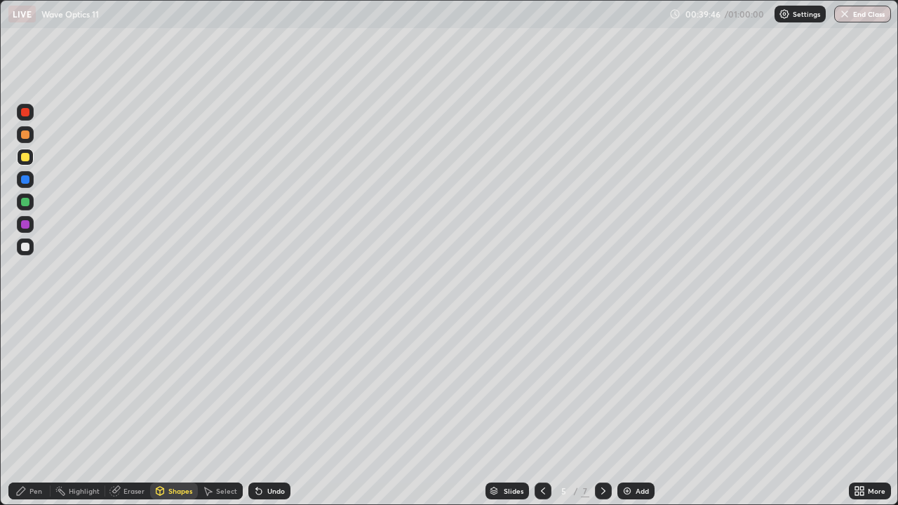
click at [257, 416] on icon at bounding box center [259, 492] width 6 height 6
click at [168, 416] on div "Shapes" at bounding box center [174, 491] width 48 height 17
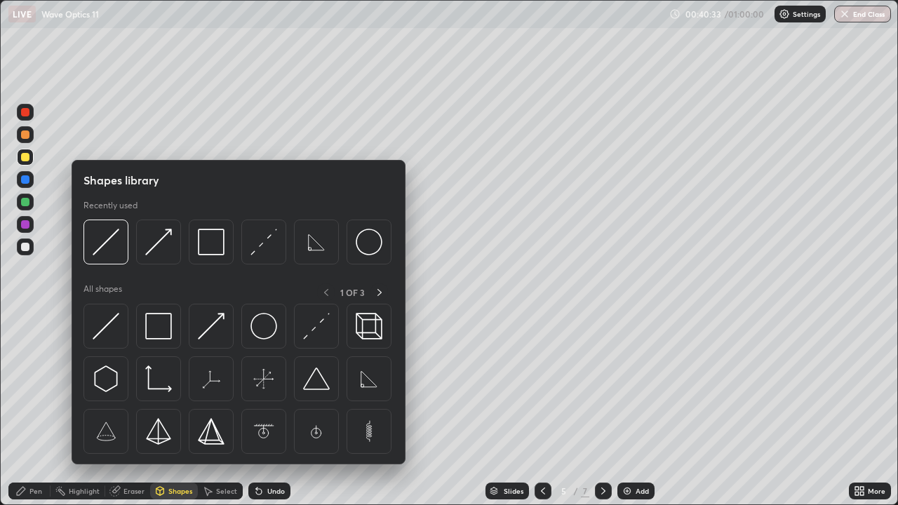
click at [209, 241] on img at bounding box center [211, 242] width 27 height 27
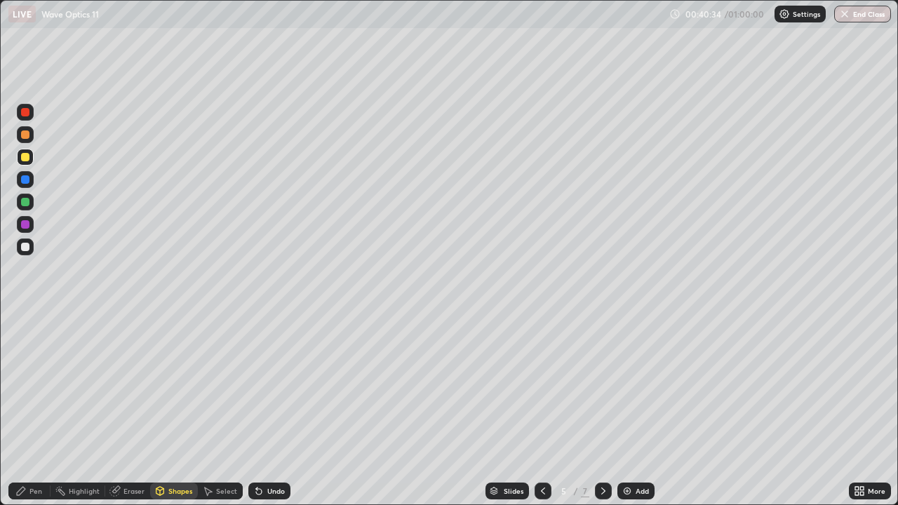
click at [19, 246] on div at bounding box center [25, 247] width 17 height 17
click at [25, 416] on div "Pen" at bounding box center [29, 491] width 42 height 17
click at [24, 247] on div at bounding box center [25, 247] width 8 height 8
click at [164, 416] on icon at bounding box center [159, 491] width 11 height 11
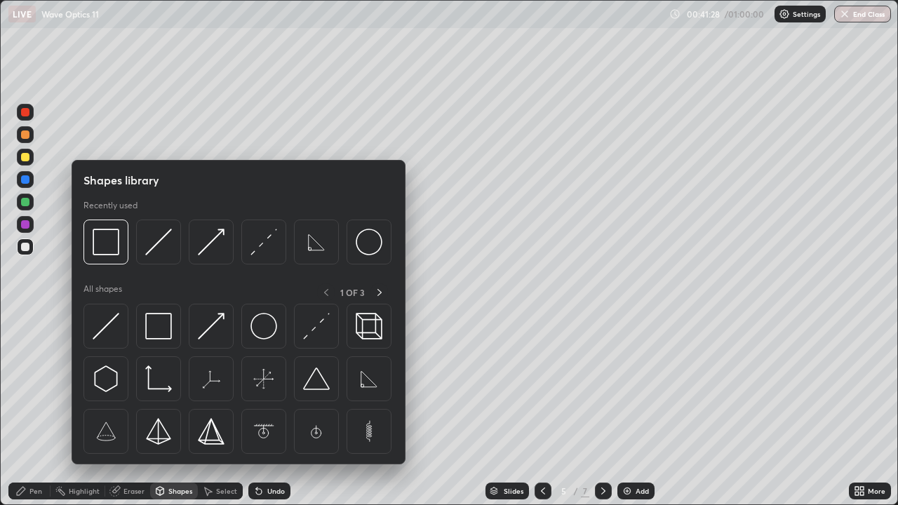
click at [216, 416] on div "Select" at bounding box center [226, 491] width 21 height 7
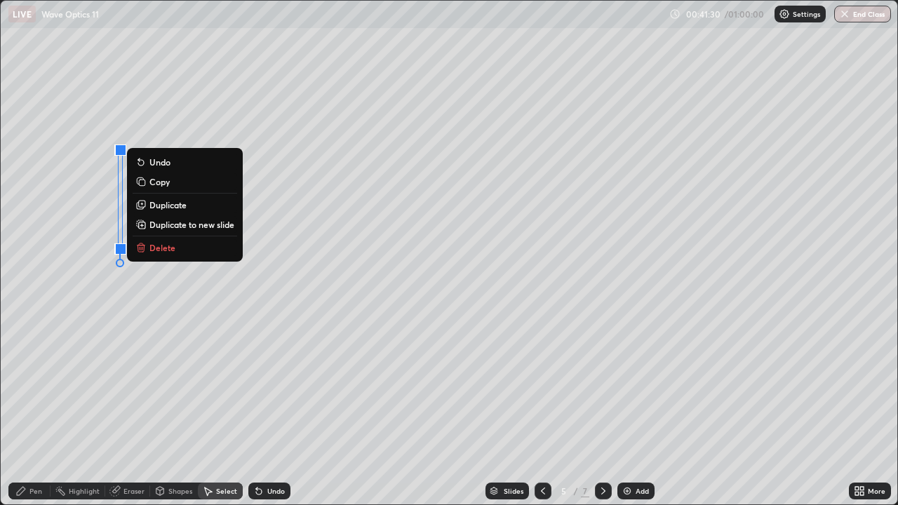
click at [159, 204] on p "Duplicate" at bounding box center [167, 204] width 37 height 11
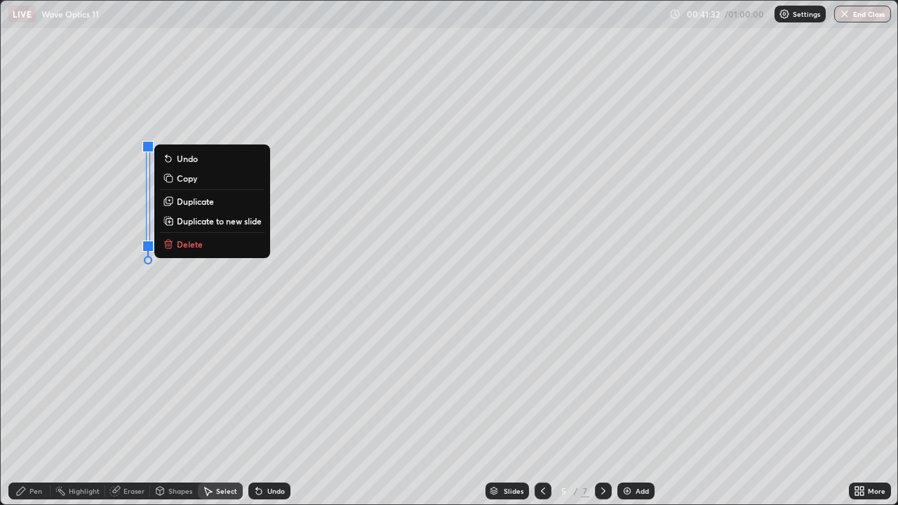
click at [183, 201] on p "Duplicate" at bounding box center [195, 201] width 37 height 11
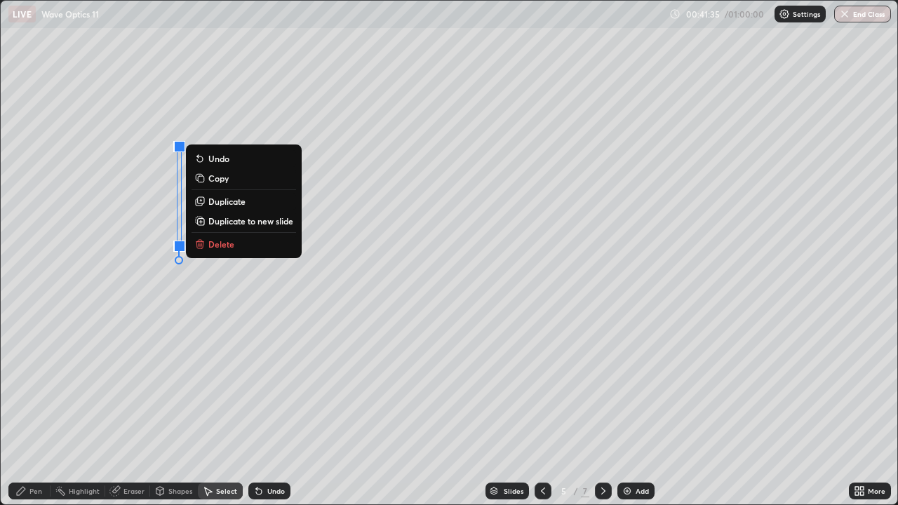
click at [213, 199] on p "Duplicate" at bounding box center [226, 201] width 37 height 11
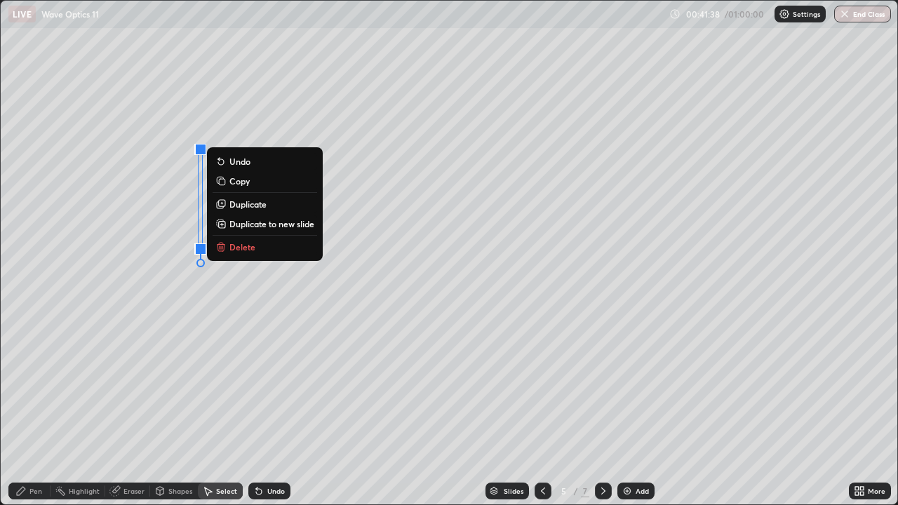
click at [102, 311] on div "0 ° Undo Copy Duplicate Duplicate to new slide Delete" at bounding box center [449, 253] width 897 height 504
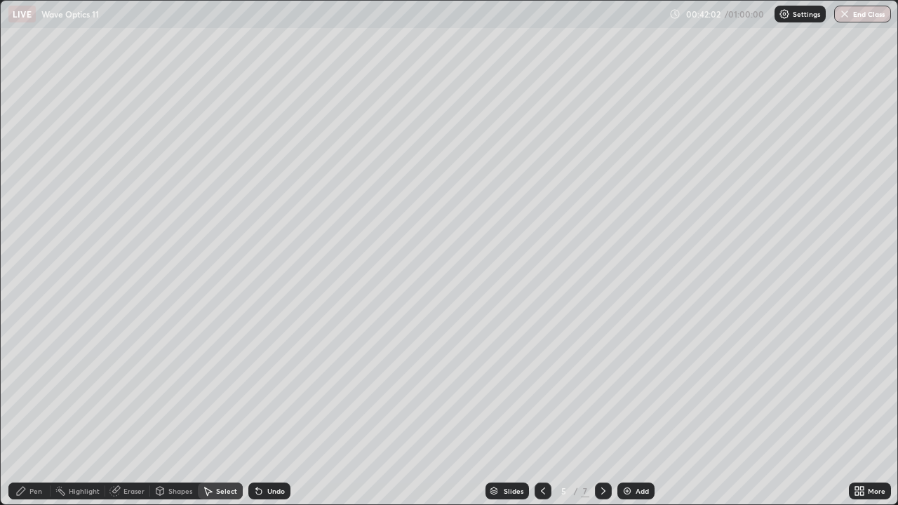
click at [128, 416] on div "Eraser" at bounding box center [134, 491] width 21 height 7
click at [171, 416] on div "Shapes" at bounding box center [180, 491] width 24 height 7
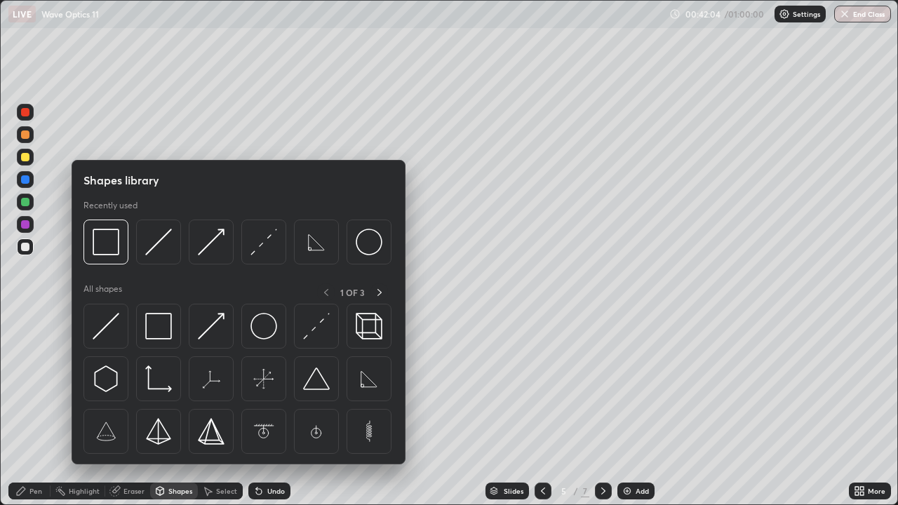
click at [208, 333] on img at bounding box center [211, 326] width 27 height 27
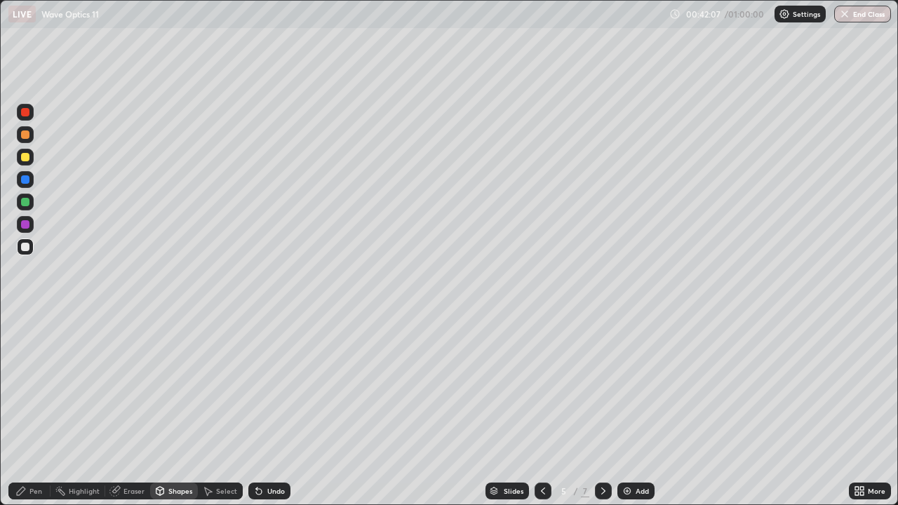
click at [256, 416] on icon at bounding box center [259, 492] width 6 height 6
click at [41, 416] on div "Pen" at bounding box center [29, 491] width 42 height 17
click at [25, 248] on div at bounding box center [25, 247] width 8 height 8
click at [24, 156] on div at bounding box center [25, 157] width 8 height 8
click at [205, 416] on icon at bounding box center [209, 492] width 8 height 8
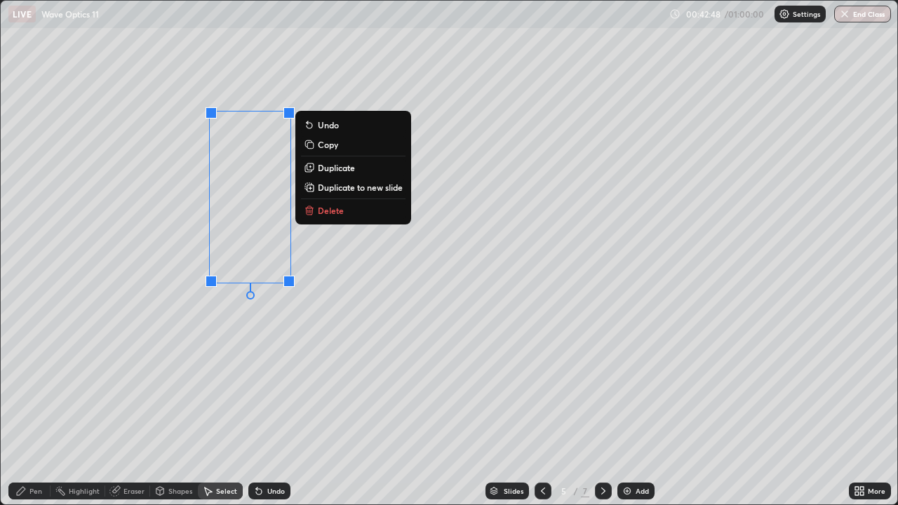
click at [331, 171] on p "Duplicate" at bounding box center [336, 167] width 37 height 11
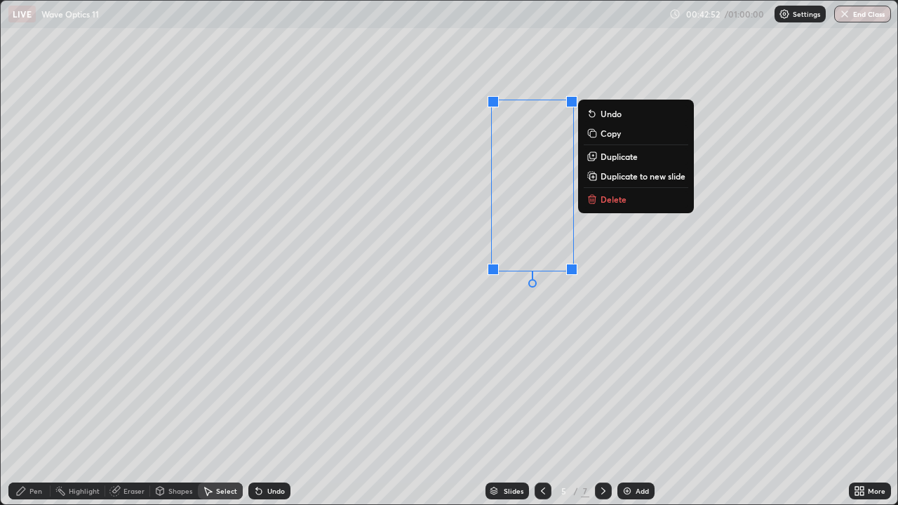
click at [484, 378] on div "0 ° Undo Copy Duplicate Duplicate to new slide Delete" at bounding box center [449, 253] width 897 height 504
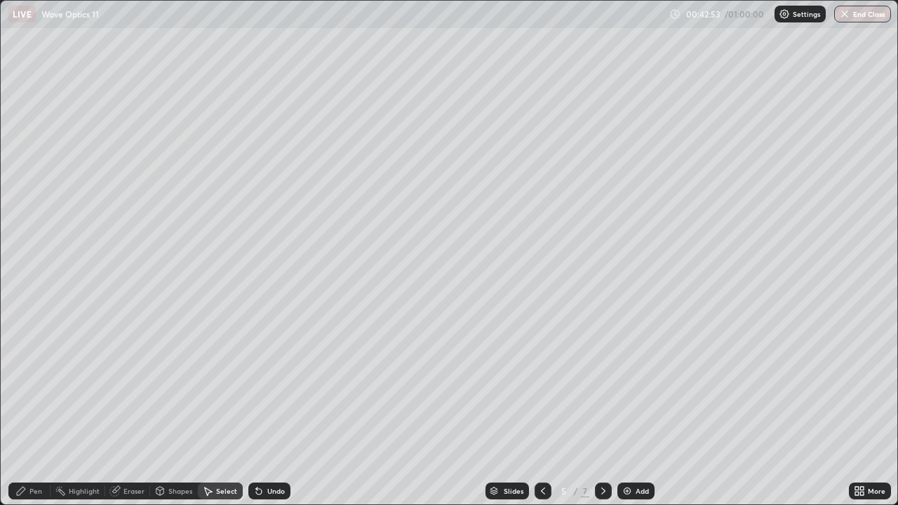
click at [181, 416] on div "Shapes" at bounding box center [174, 491] width 48 height 17
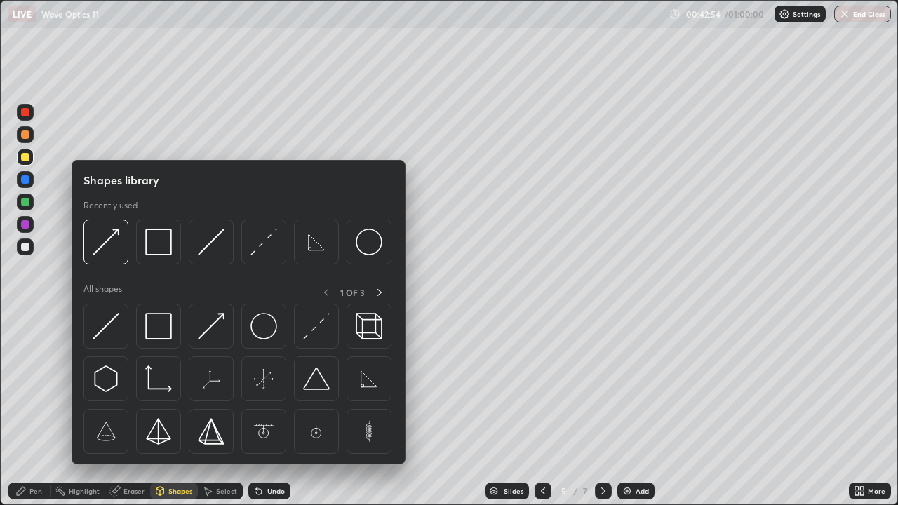
click at [100, 321] on img at bounding box center [106, 326] width 27 height 27
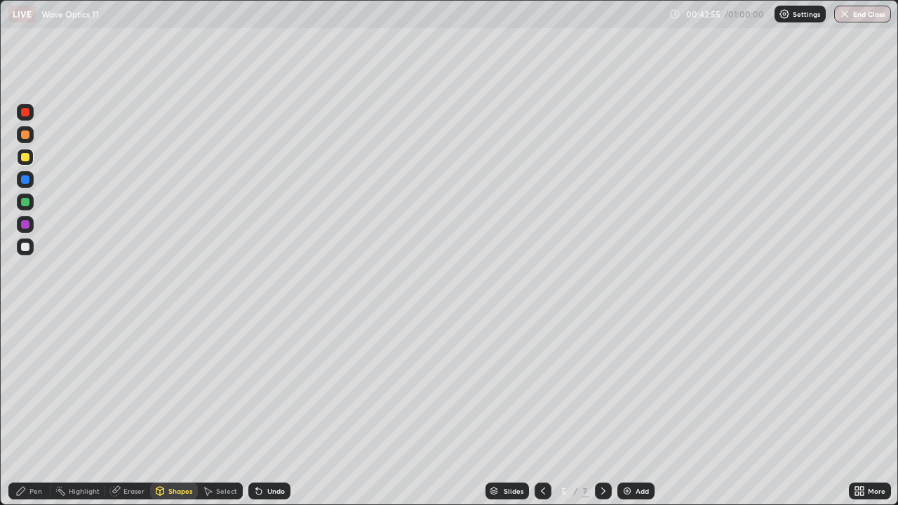
click at [31, 162] on div at bounding box center [25, 157] width 17 height 17
click at [32, 416] on div "Pen" at bounding box center [35, 491] width 13 height 7
click at [171, 416] on div "Shapes" at bounding box center [180, 491] width 24 height 7
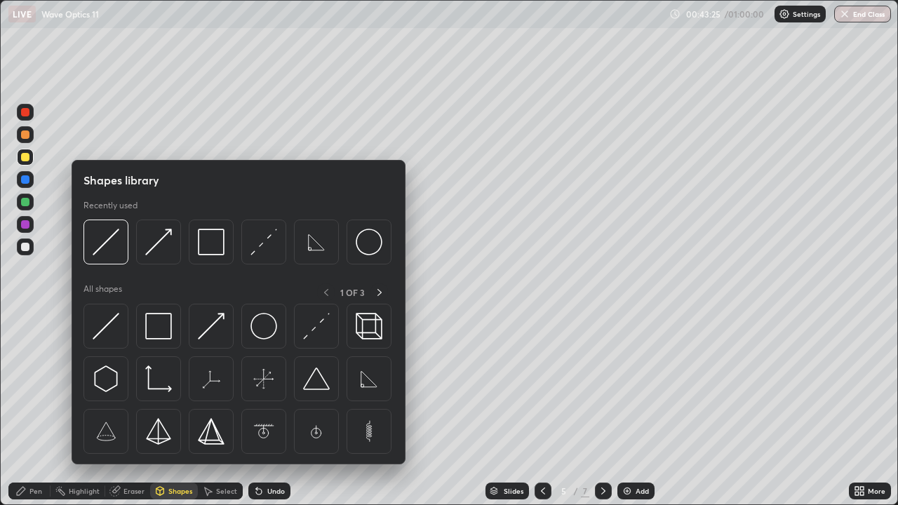
click at [218, 416] on div "Select" at bounding box center [226, 491] width 21 height 7
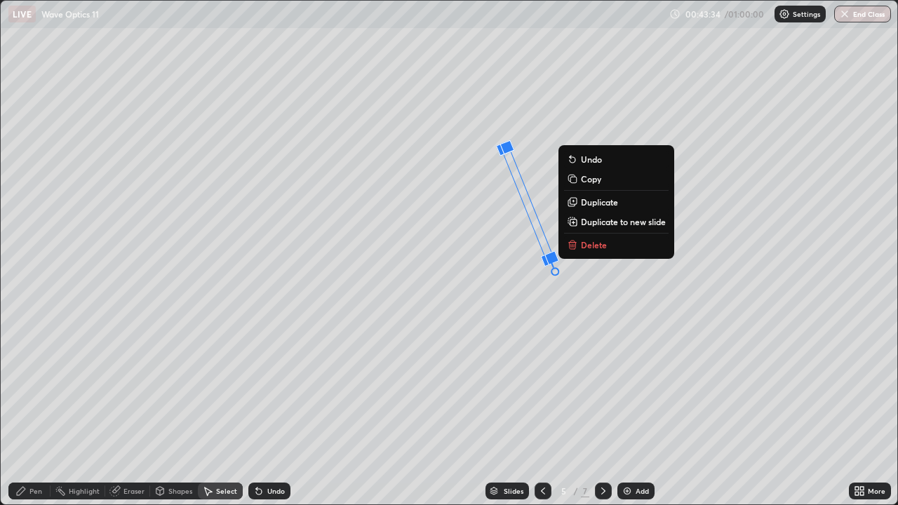
click at [168, 416] on div "Shapes" at bounding box center [180, 491] width 24 height 7
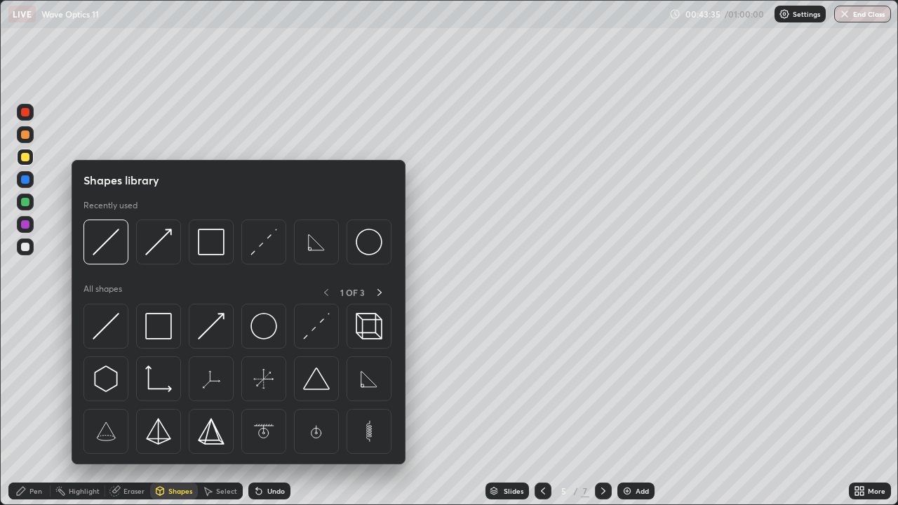
click at [307, 328] on img at bounding box center [316, 326] width 27 height 27
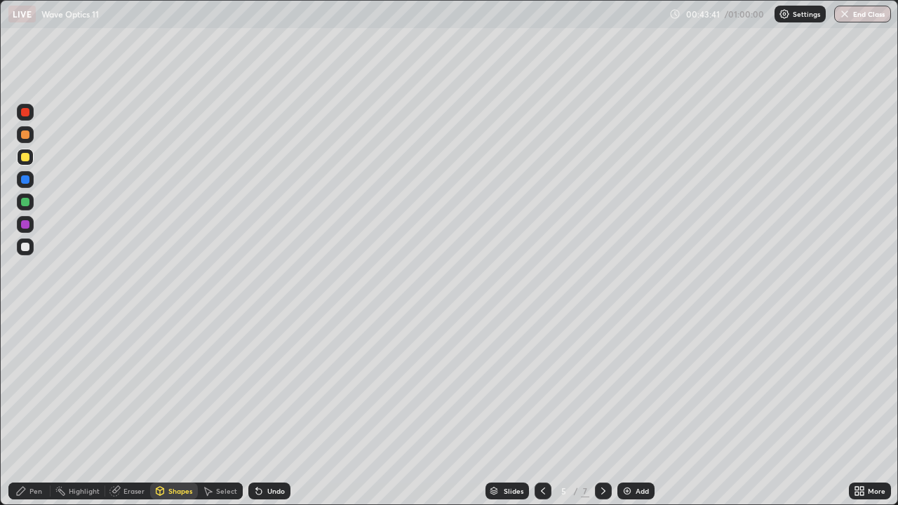
click at [28, 416] on div "Pen" at bounding box center [29, 491] width 42 height 17
click at [24, 251] on div at bounding box center [25, 247] width 8 height 8
click at [264, 416] on div "Undo" at bounding box center [269, 491] width 42 height 17
click at [869, 416] on div "More" at bounding box center [877, 491] width 18 height 7
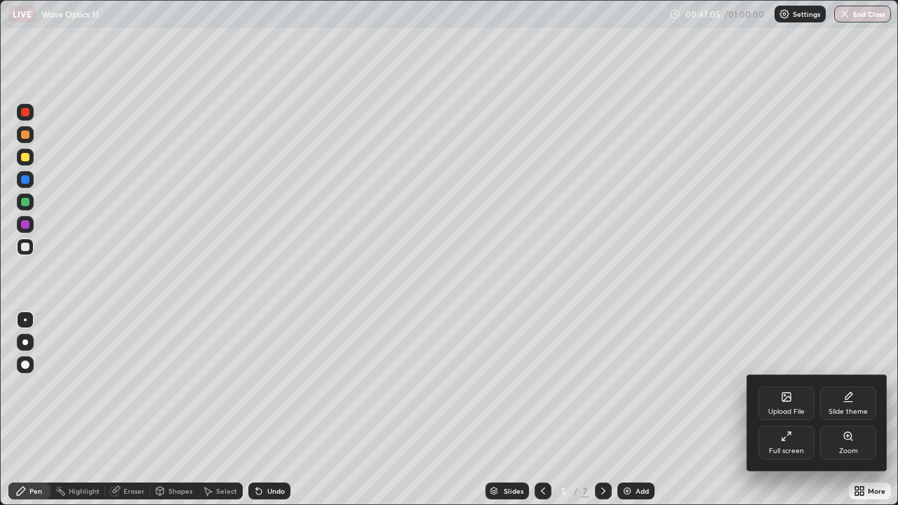
click at [777, 416] on div "Full screen" at bounding box center [786, 451] width 35 height 7
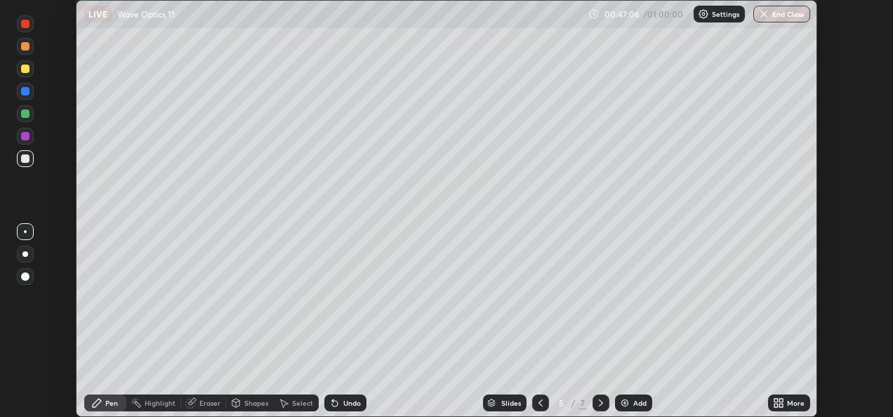
scroll to position [69756, 69280]
